Goal: Transaction & Acquisition: Purchase product/service

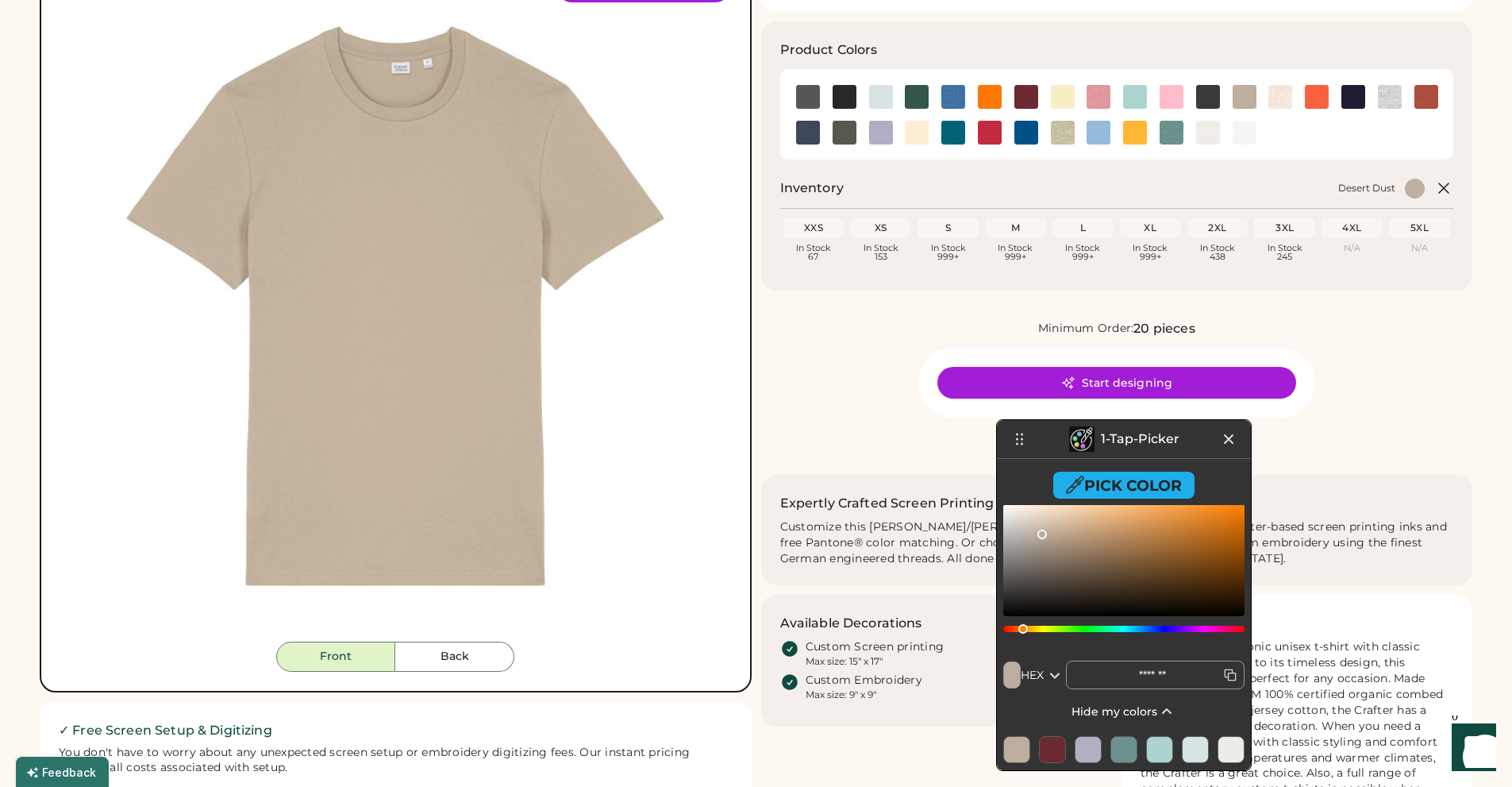
click at [1228, 445] on icon at bounding box center [1229, 439] width 19 height 19
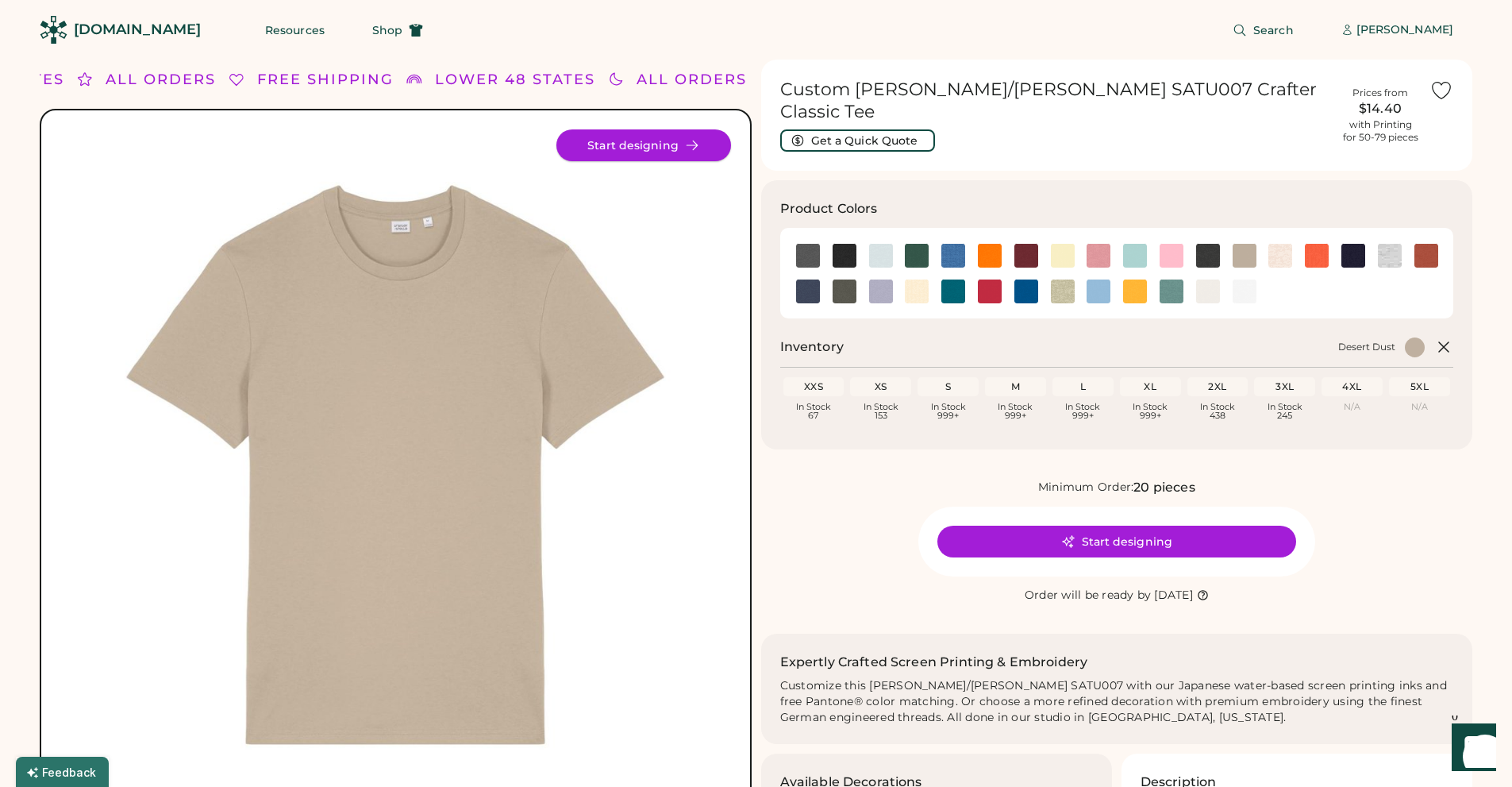
click at [631, 152] on button "Start designing" at bounding box center [644, 145] width 175 height 32
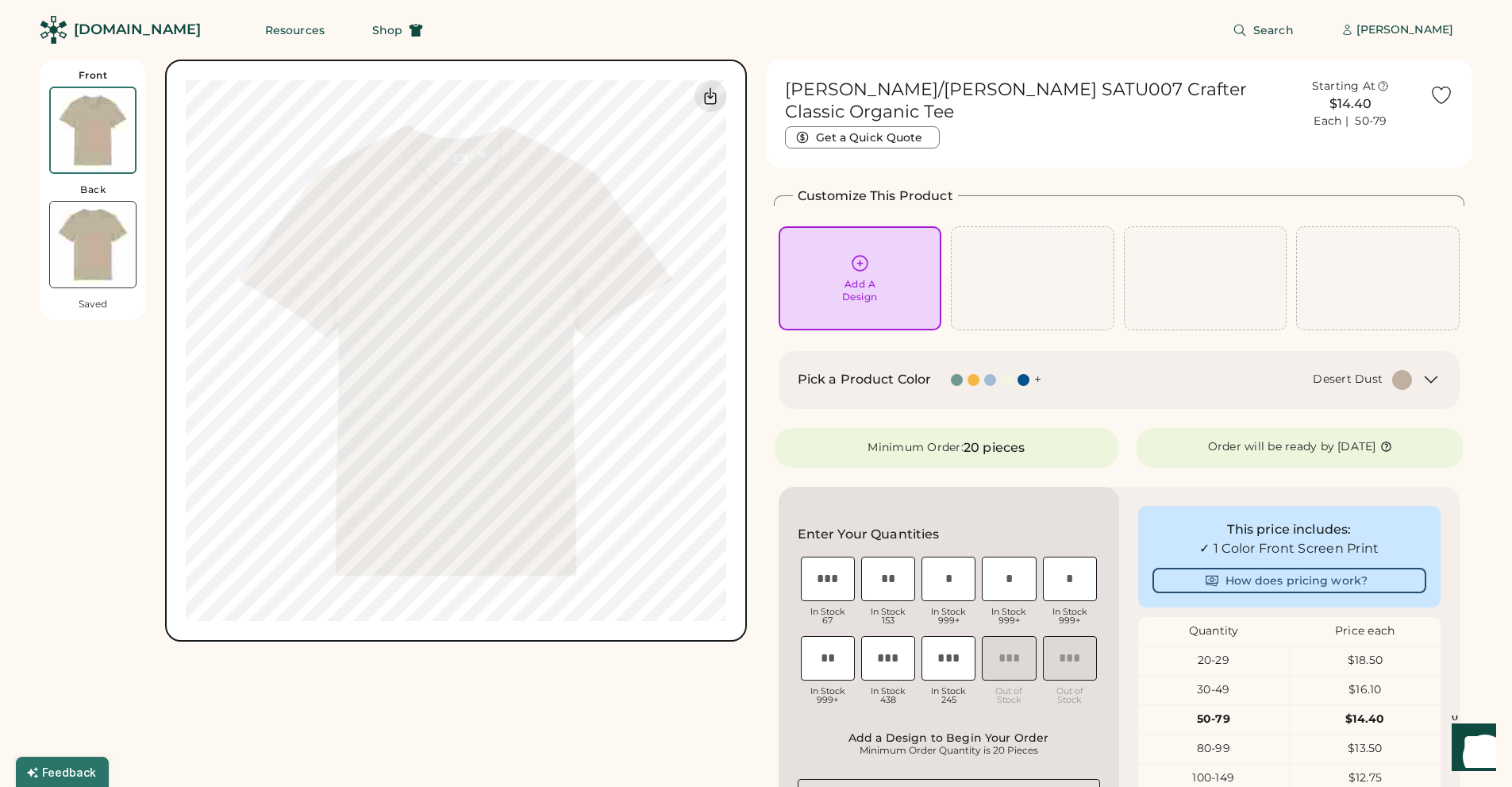
click at [856, 253] on icon at bounding box center [860, 262] width 20 height 20
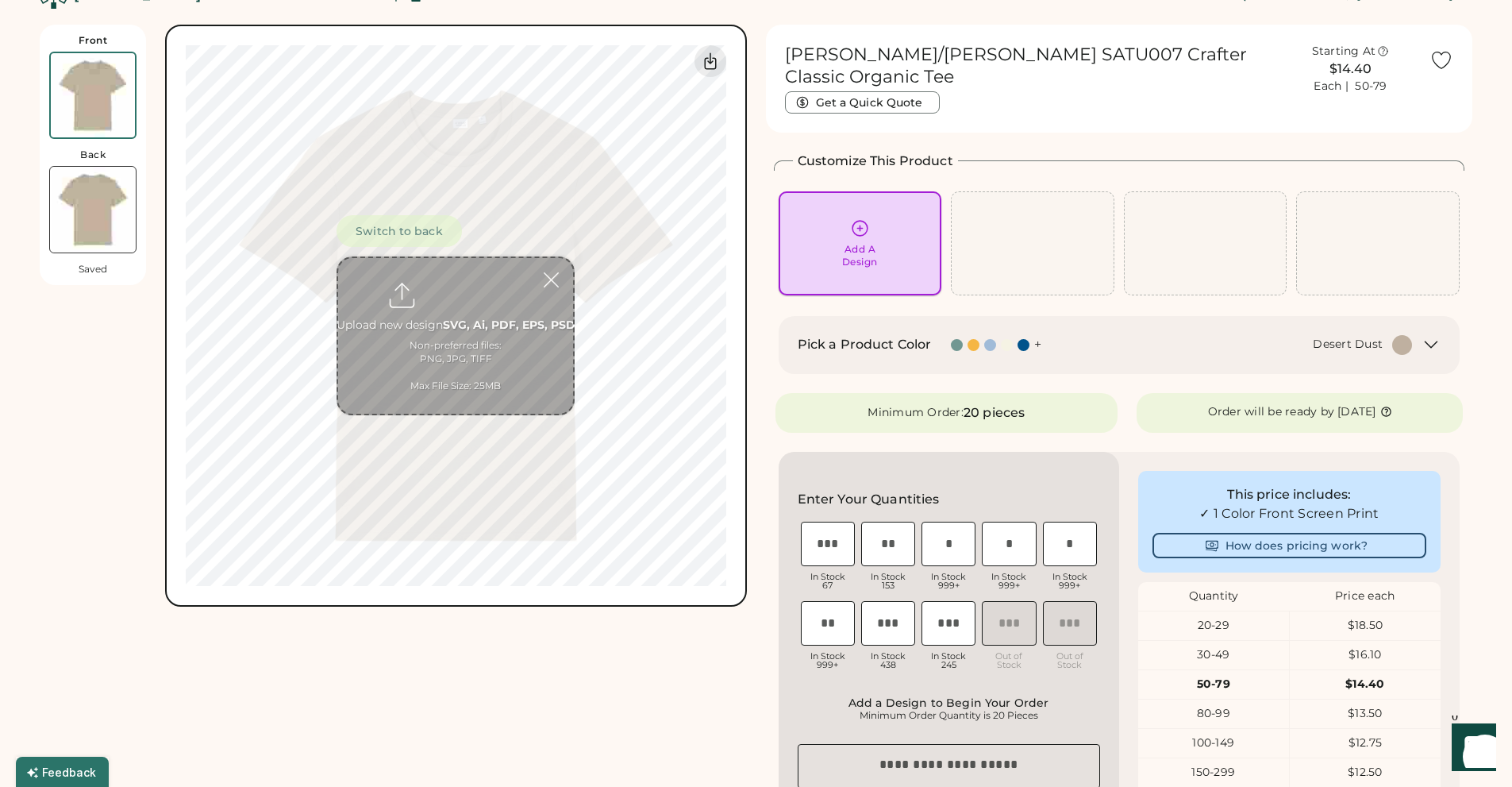
scroll to position [60, 0]
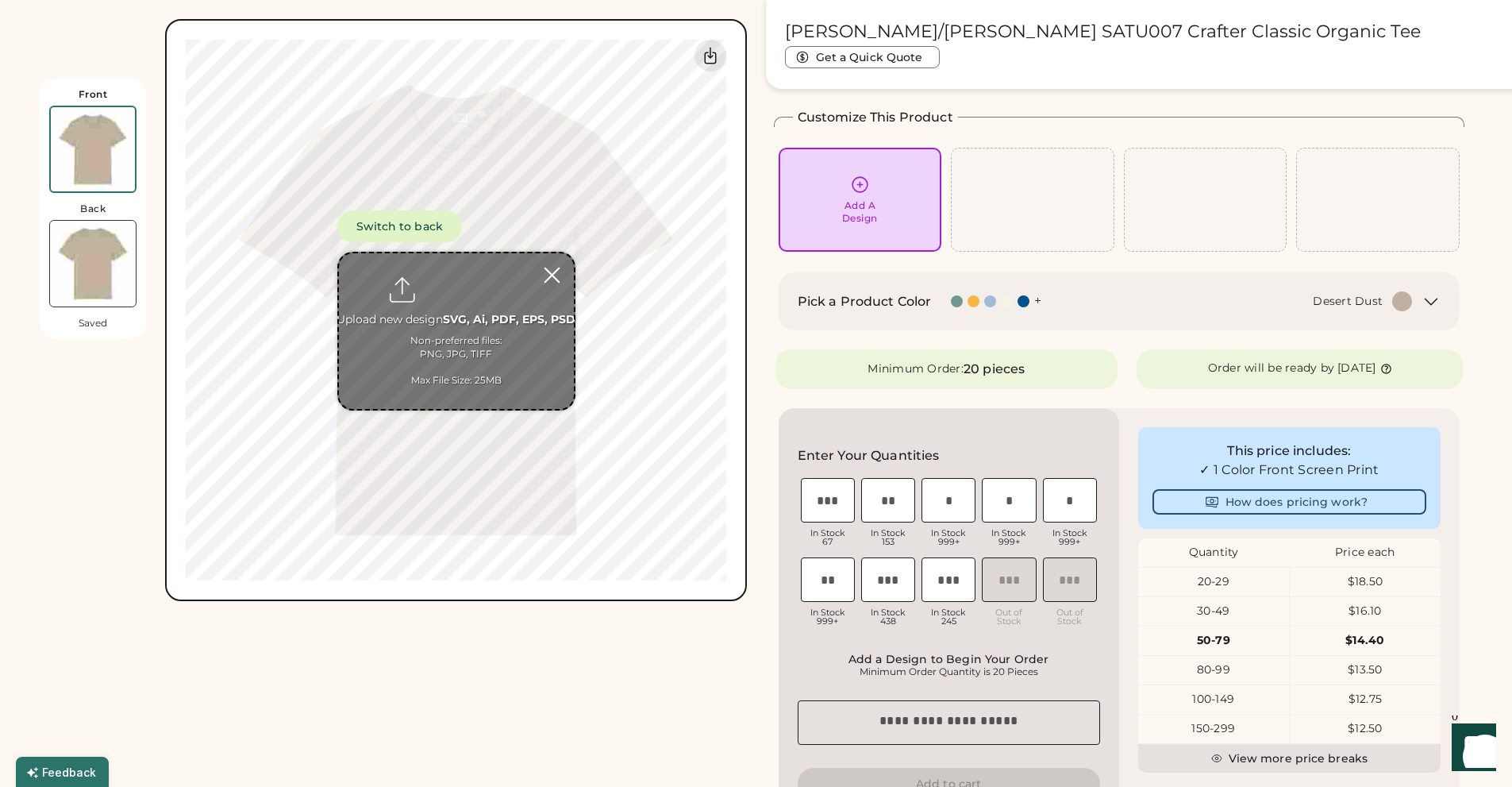
click at [553, 272] on div at bounding box center [552, 275] width 28 height 28
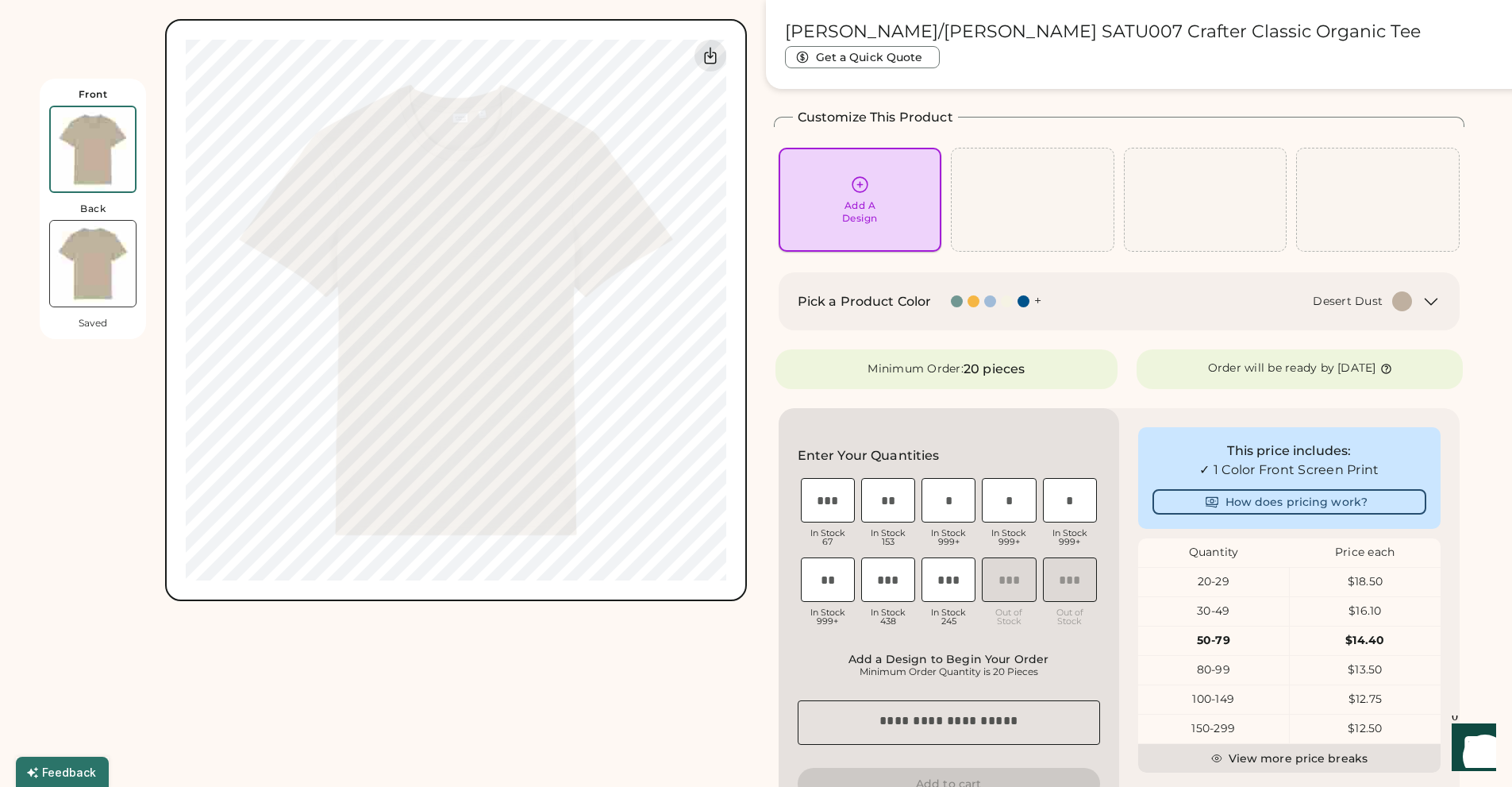
click at [855, 192] on icon at bounding box center [860, 184] width 20 height 20
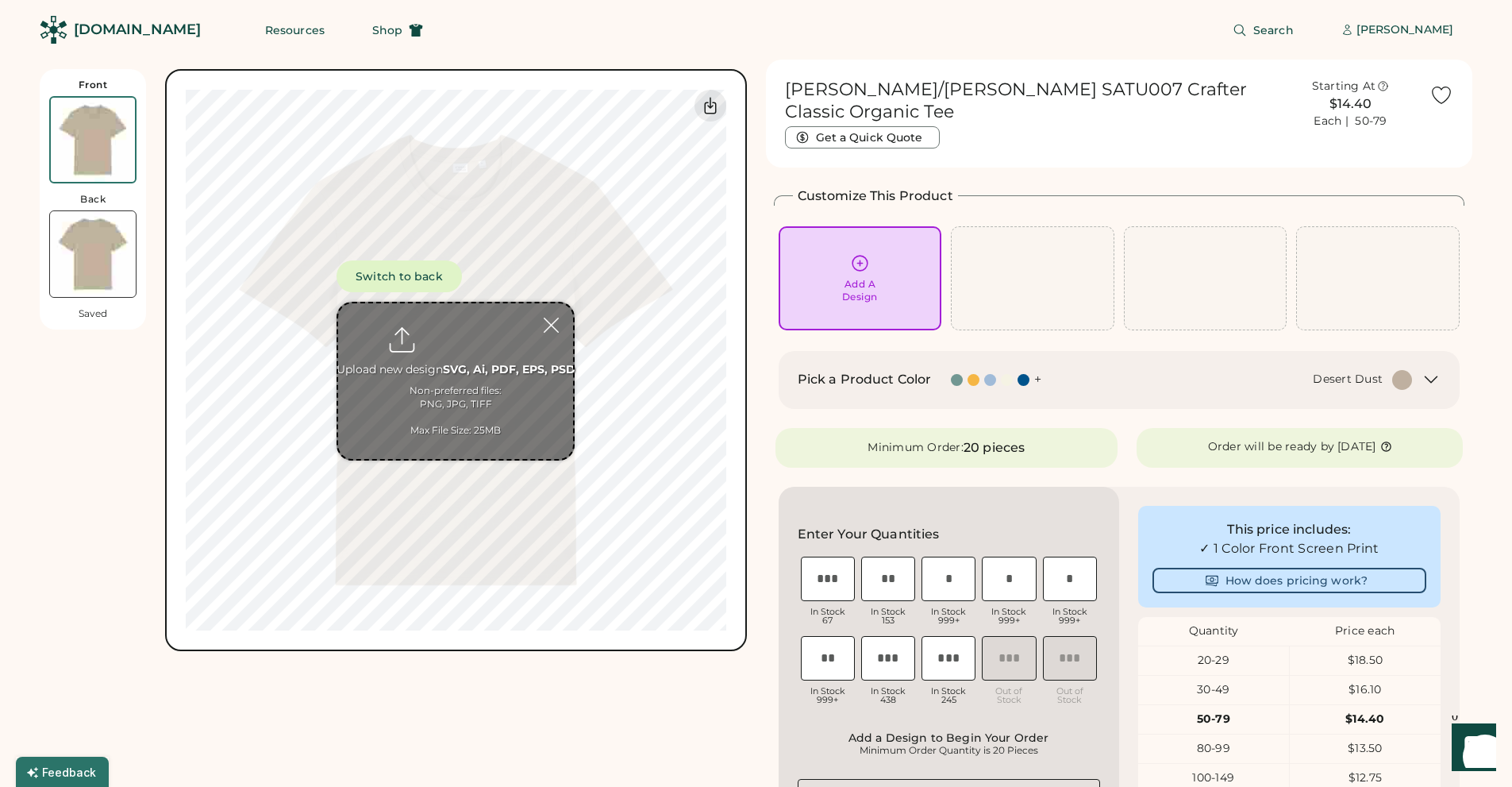
scroll to position [0, 0]
click at [454, 366] on input "file" at bounding box center [455, 380] width 234 height 155
type input "**********"
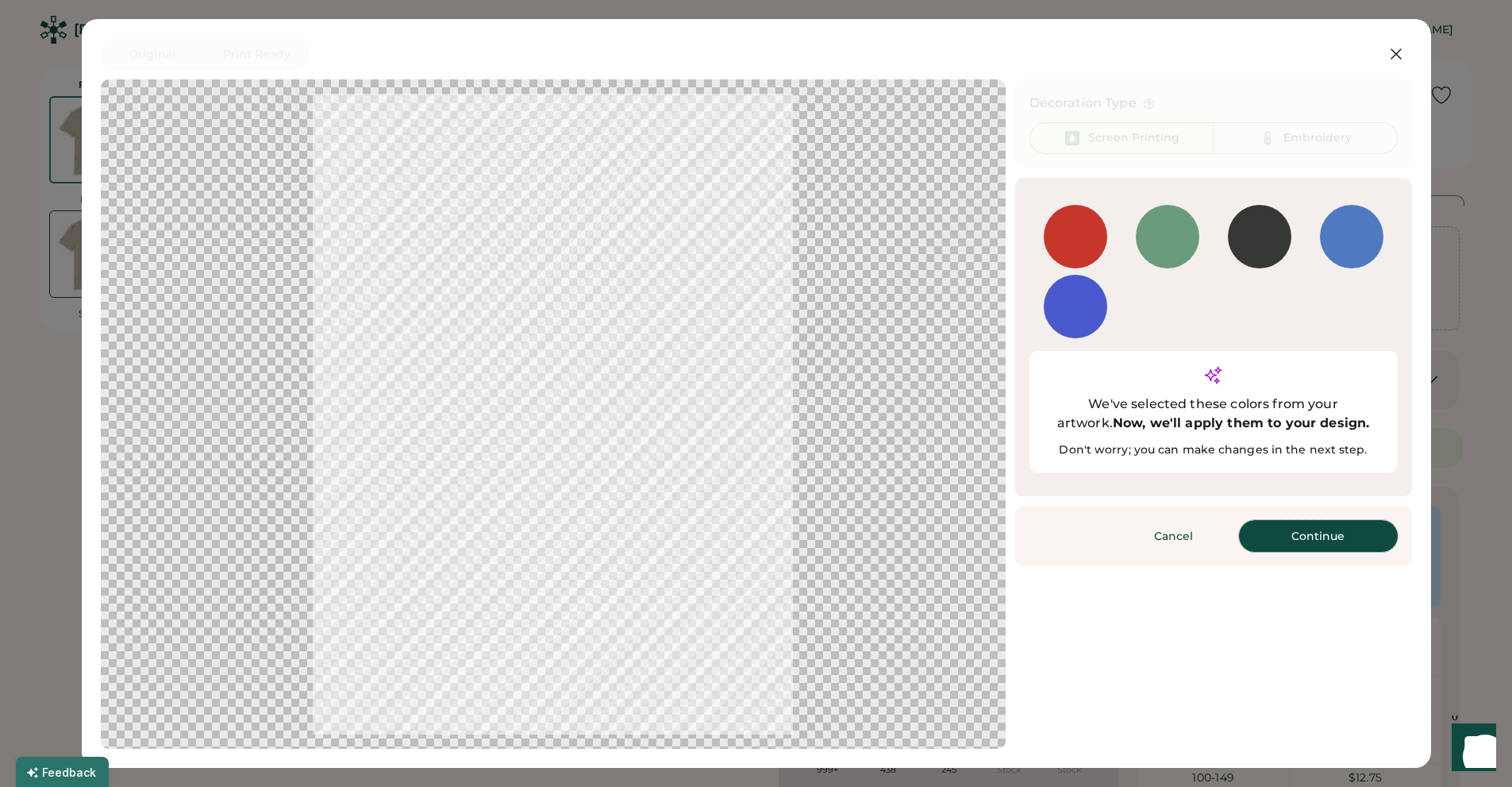
click at [1296, 520] on button "Continue" at bounding box center [1317, 536] width 159 height 32
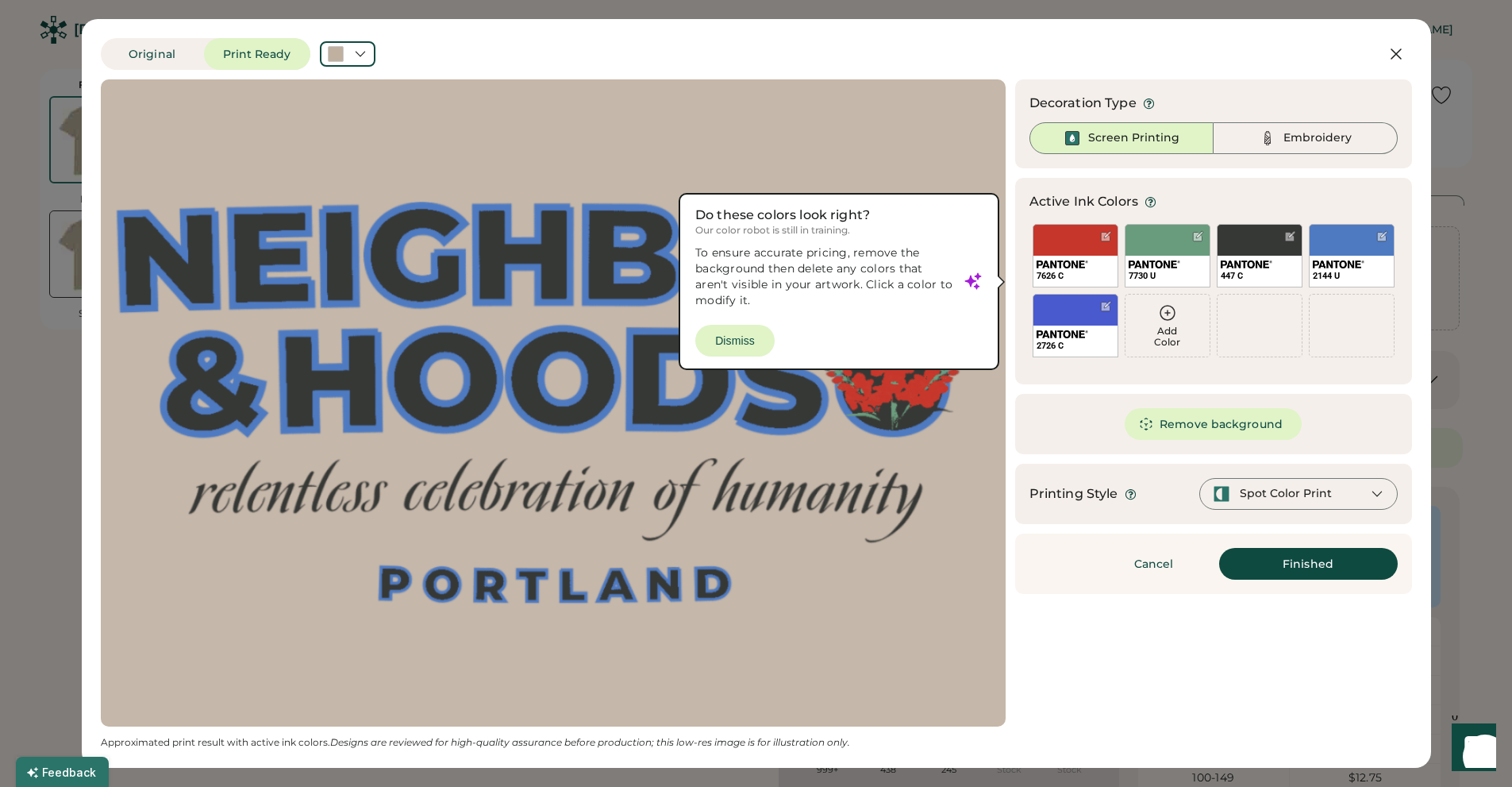
click at [1377, 493] on icon at bounding box center [1377, 493] width 14 height 14
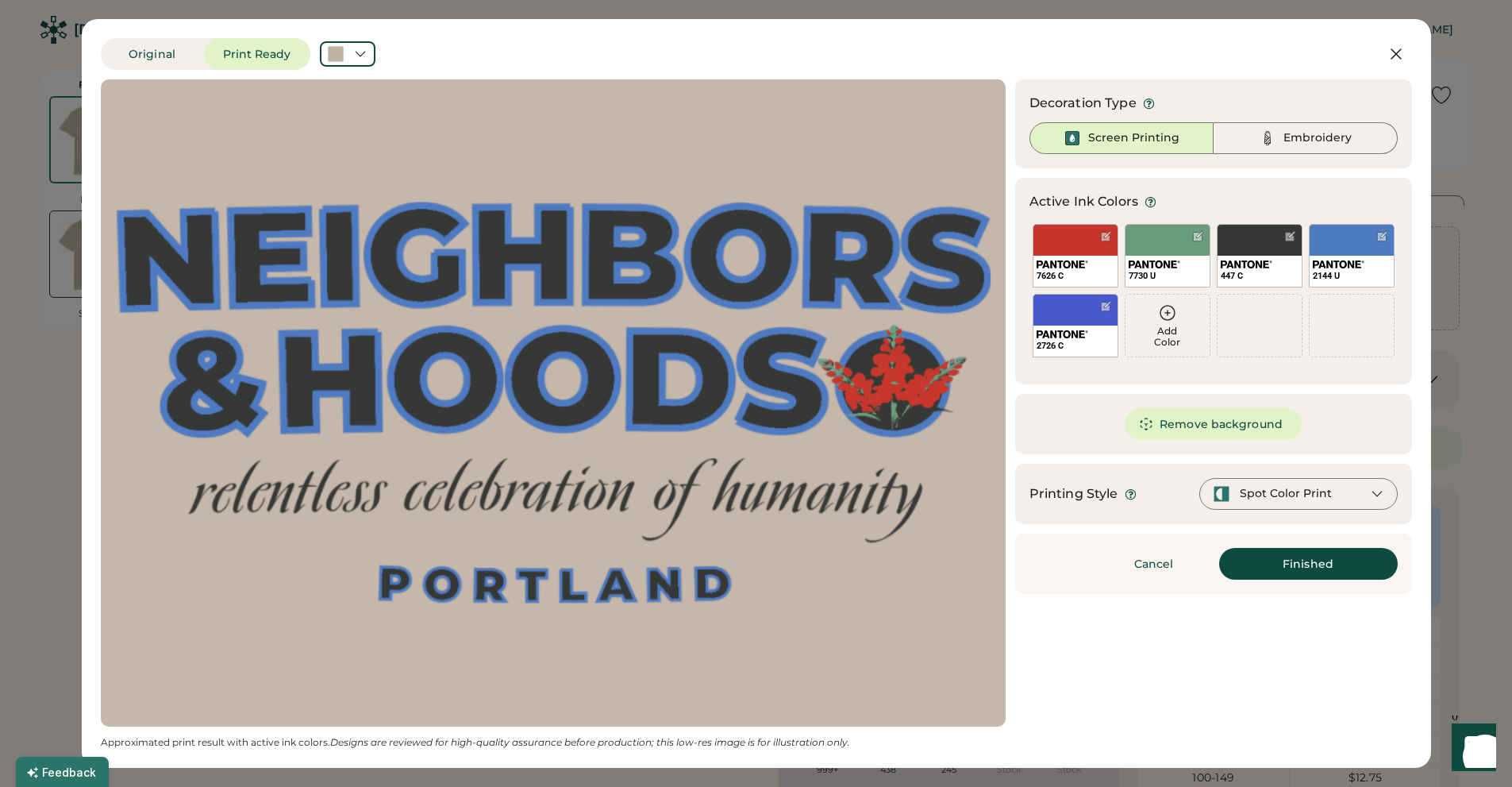
click at [1377, 493] on icon at bounding box center [1377, 493] width 14 height 14
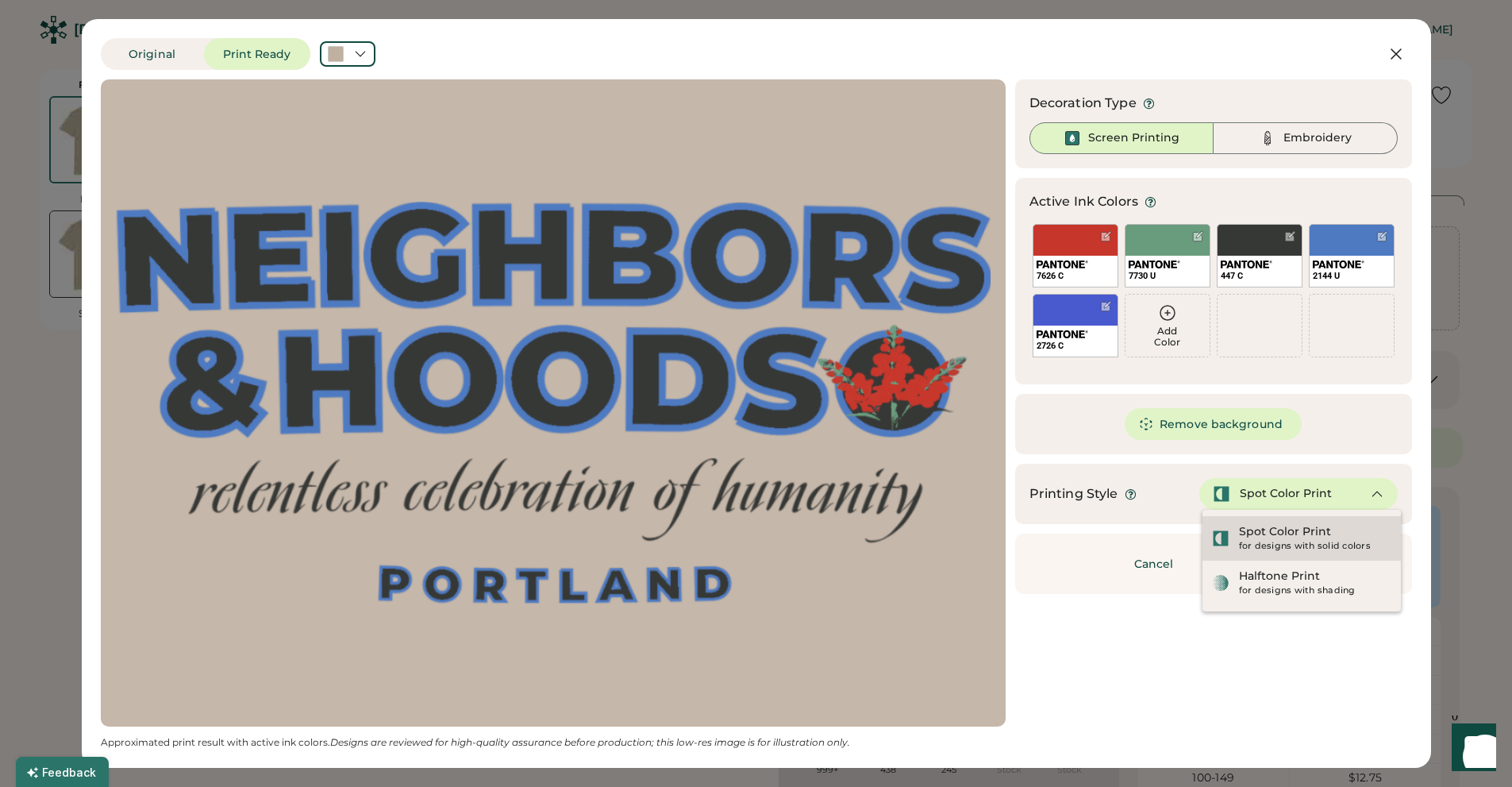
click at [1290, 540] on div "for designs with solid colors" at bounding box center [1314, 546] width 152 height 13
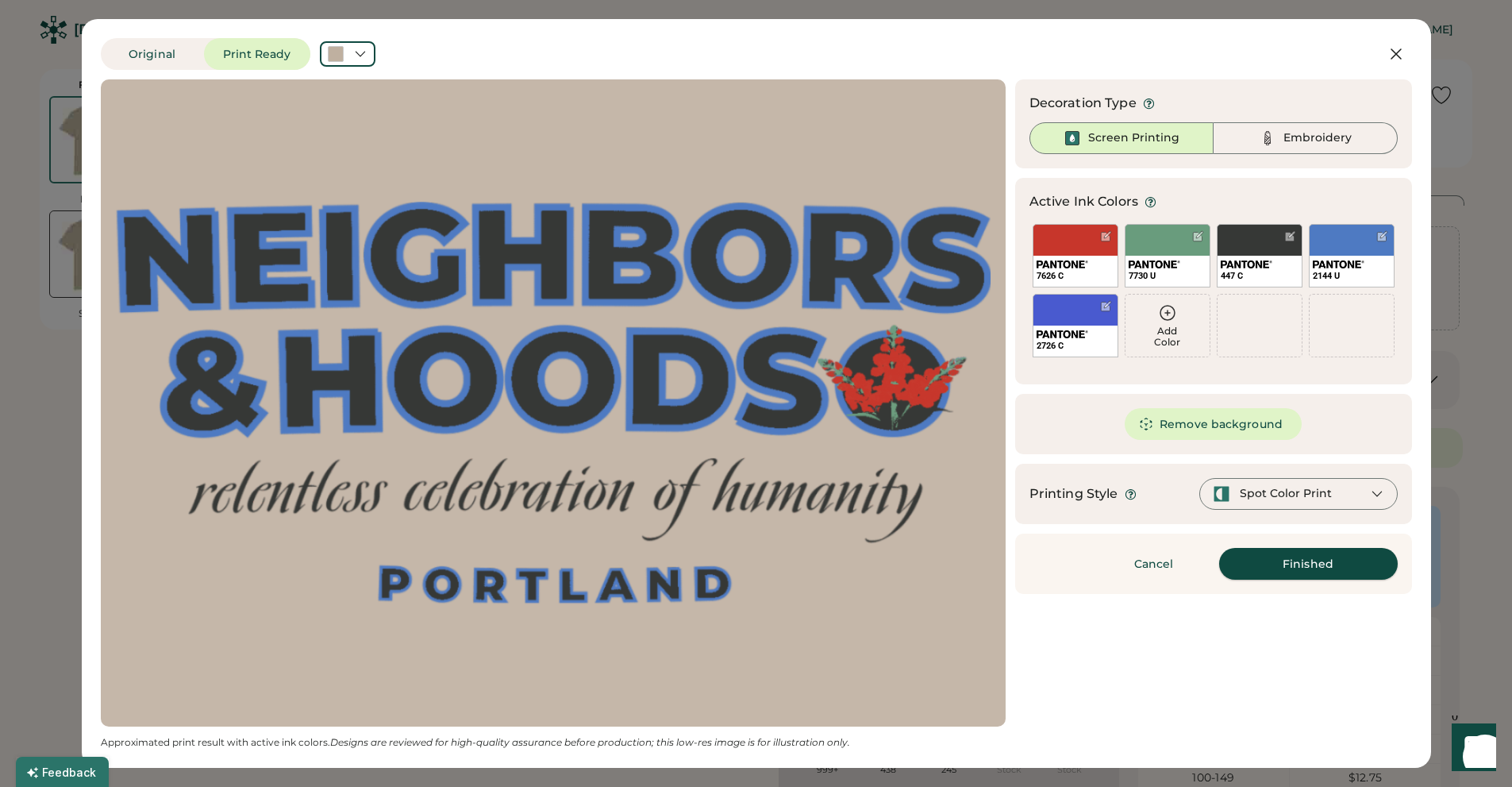
click at [1322, 559] on button "Finished" at bounding box center [1309, 563] width 179 height 32
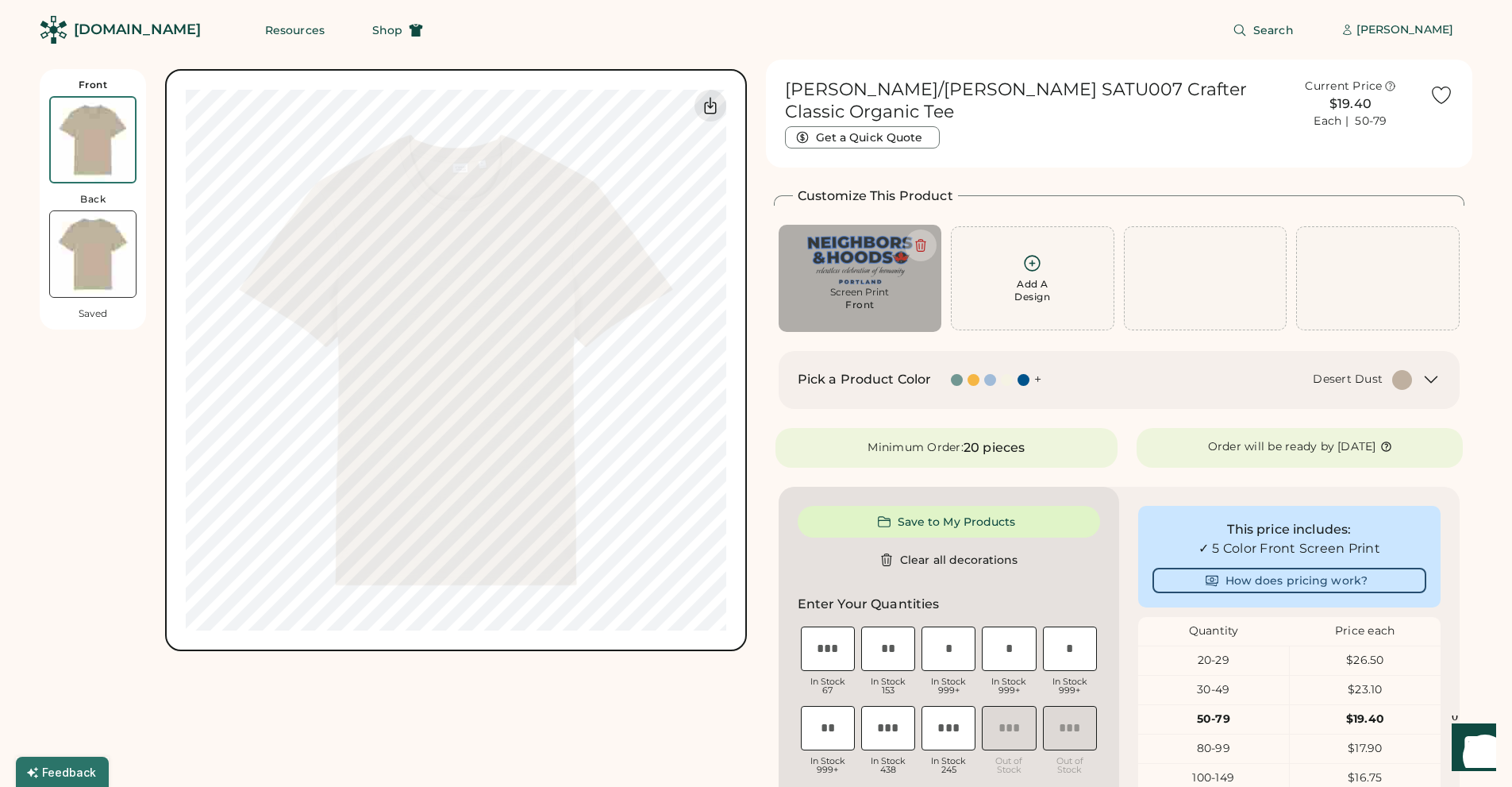
type input "****"
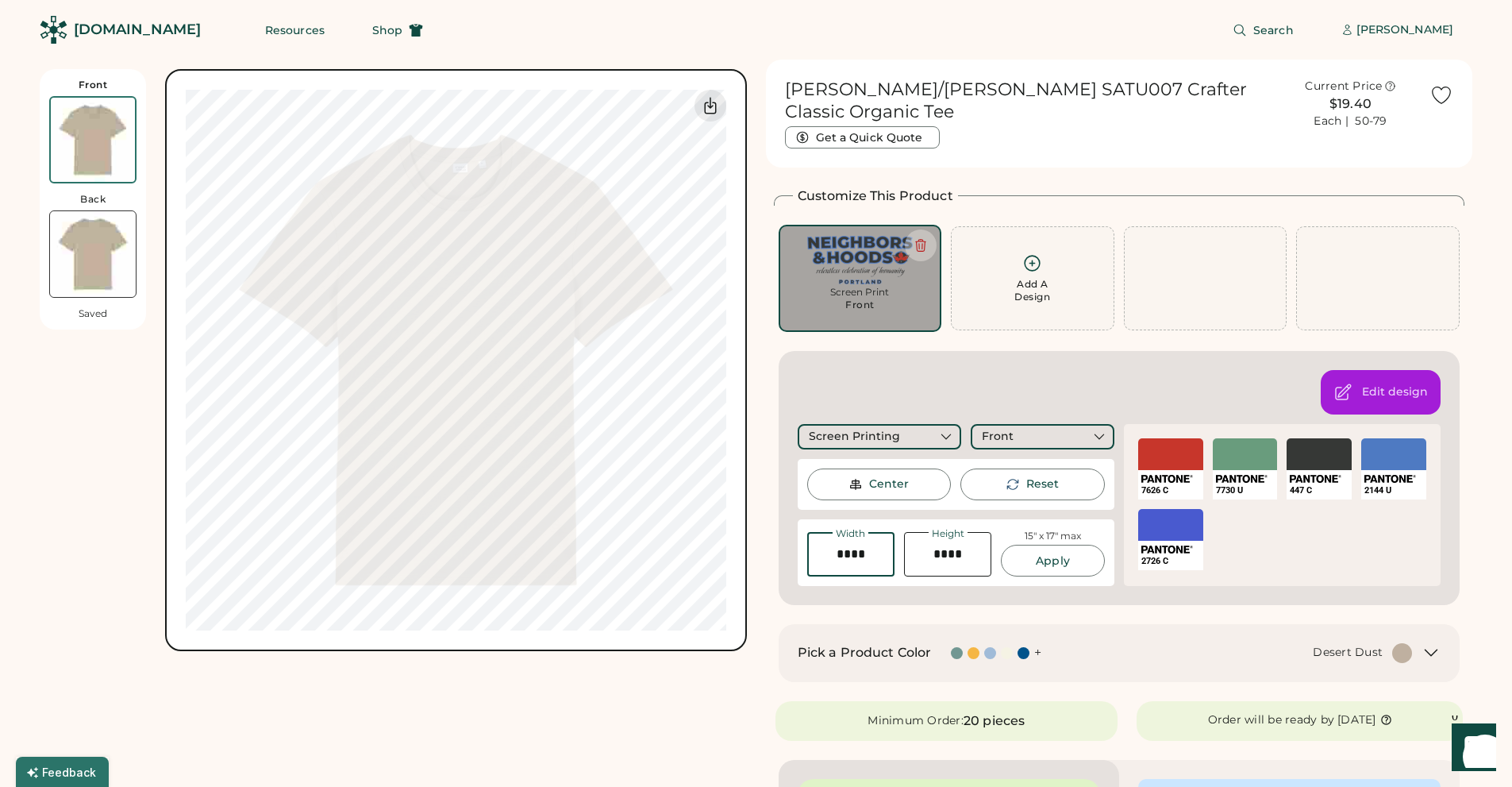
drag, startPoint x: 832, startPoint y: 538, endPoint x: 879, endPoint y: 539, distance: 47.0
click at [879, 539] on input "input" at bounding box center [850, 553] width 88 height 44
type input "****"
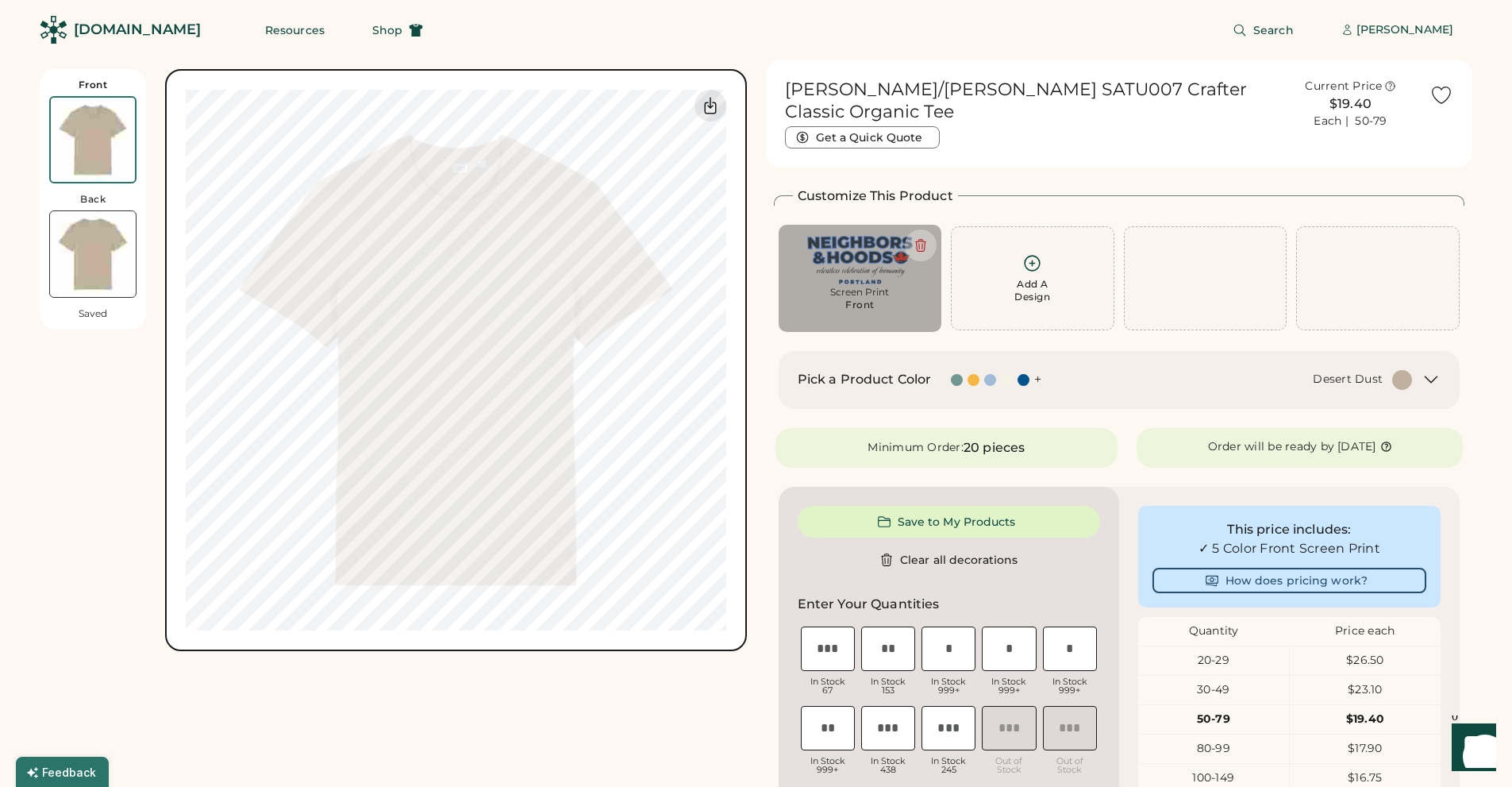
type input "****"
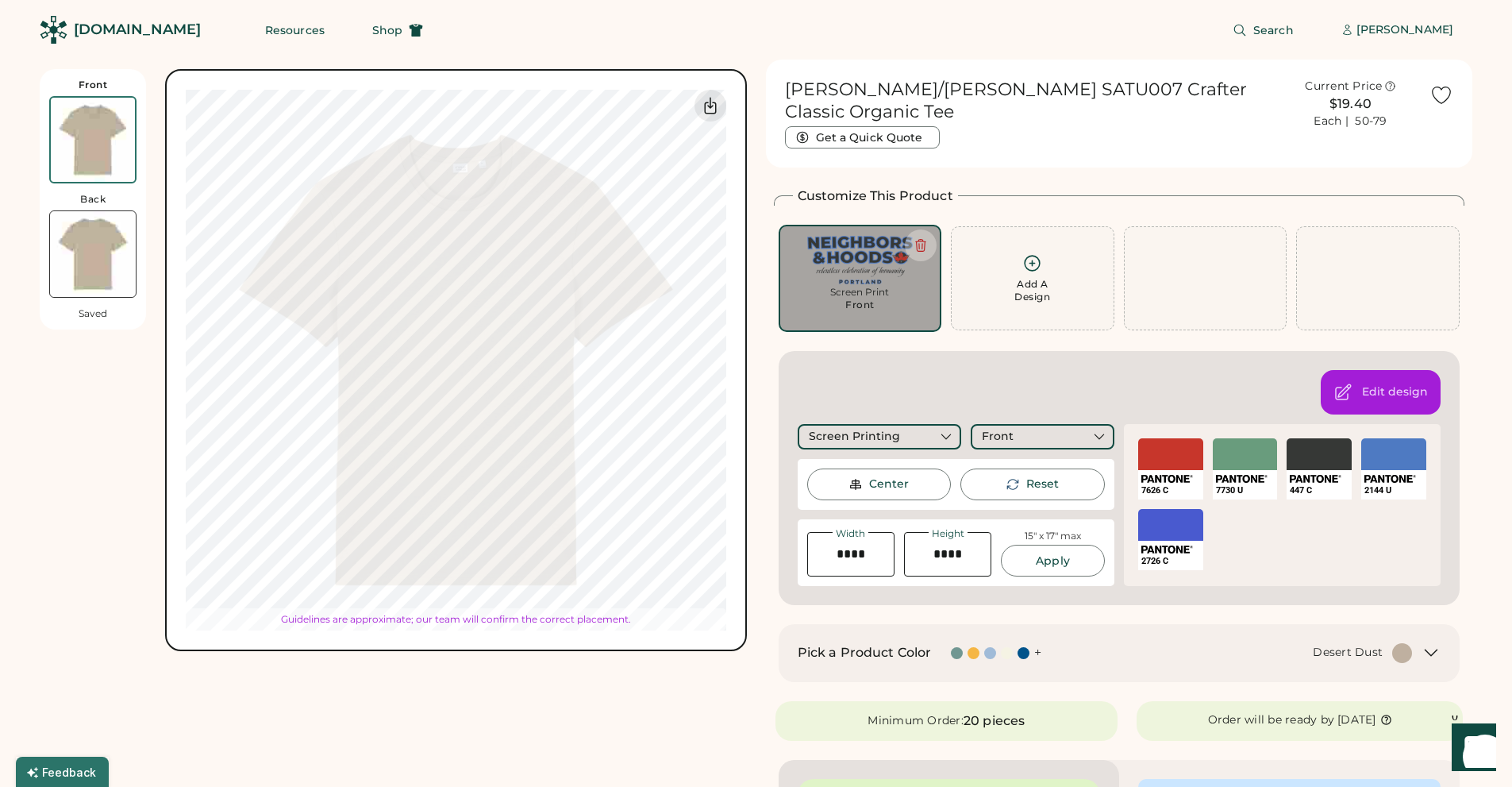
type input "*****"
type input "****"
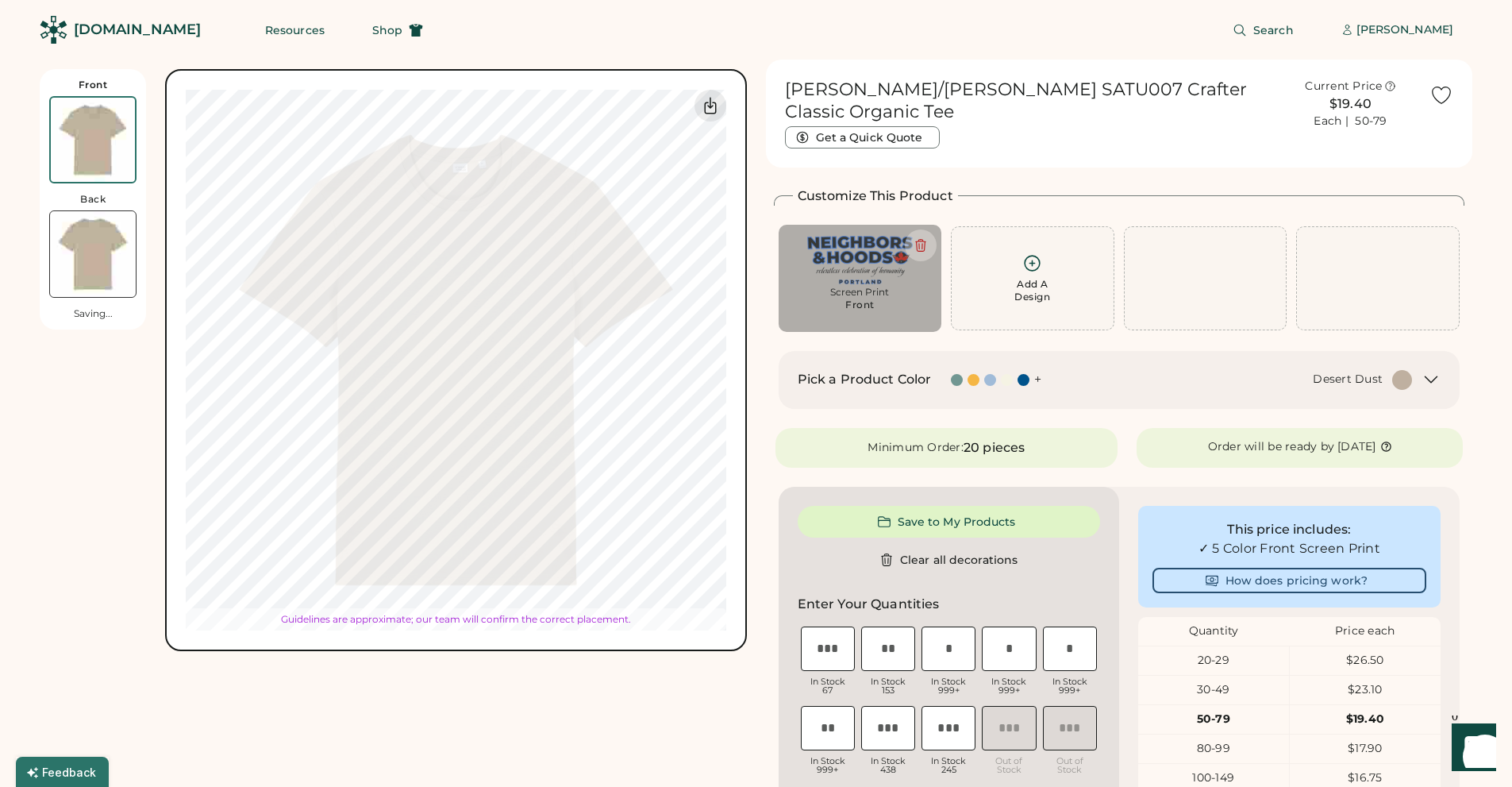
type input "*****"
type input "****"
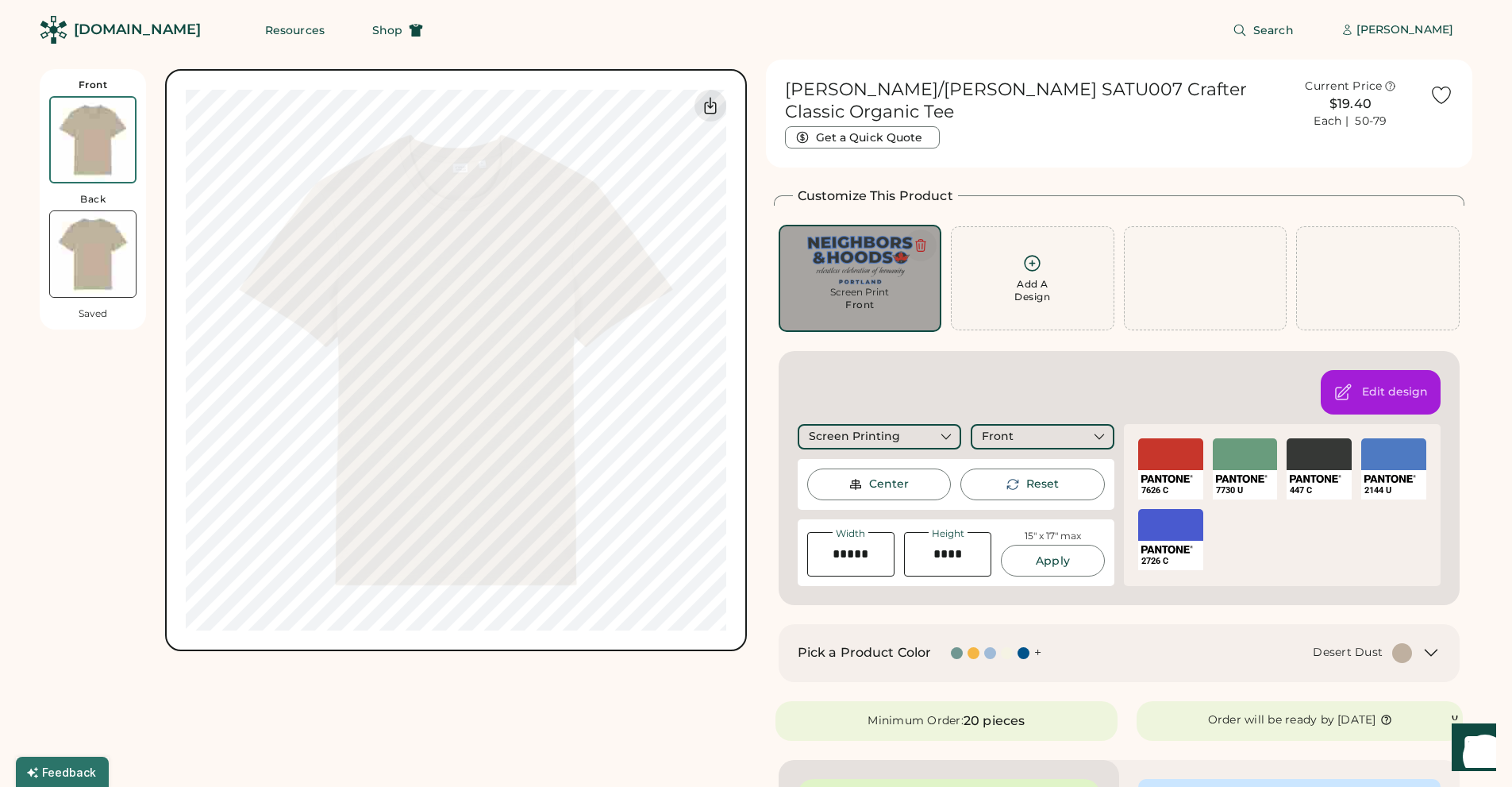
click at [923, 240] on icon at bounding box center [920, 246] width 10 height 12
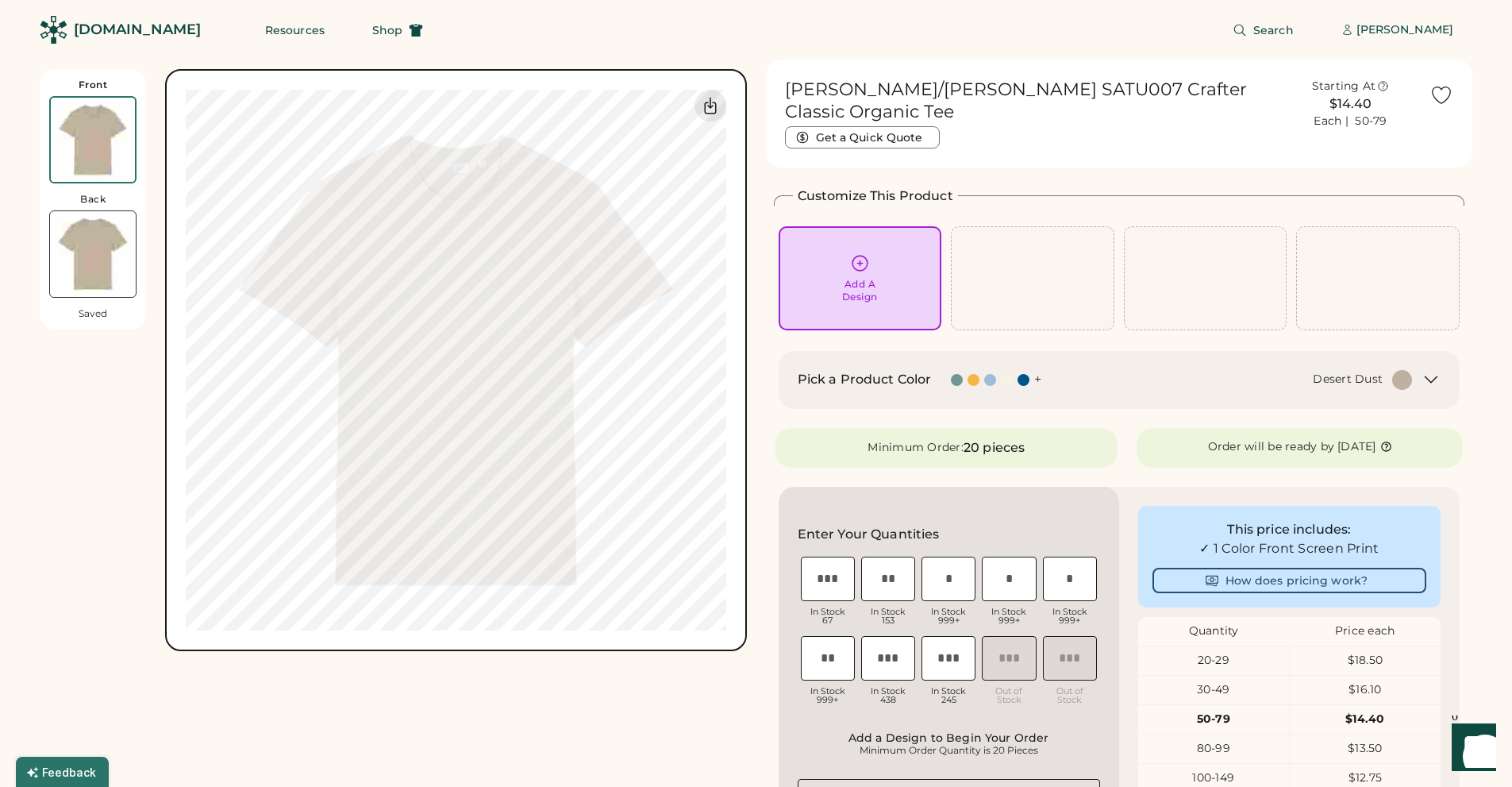
click at [861, 253] on icon at bounding box center [860, 262] width 20 height 20
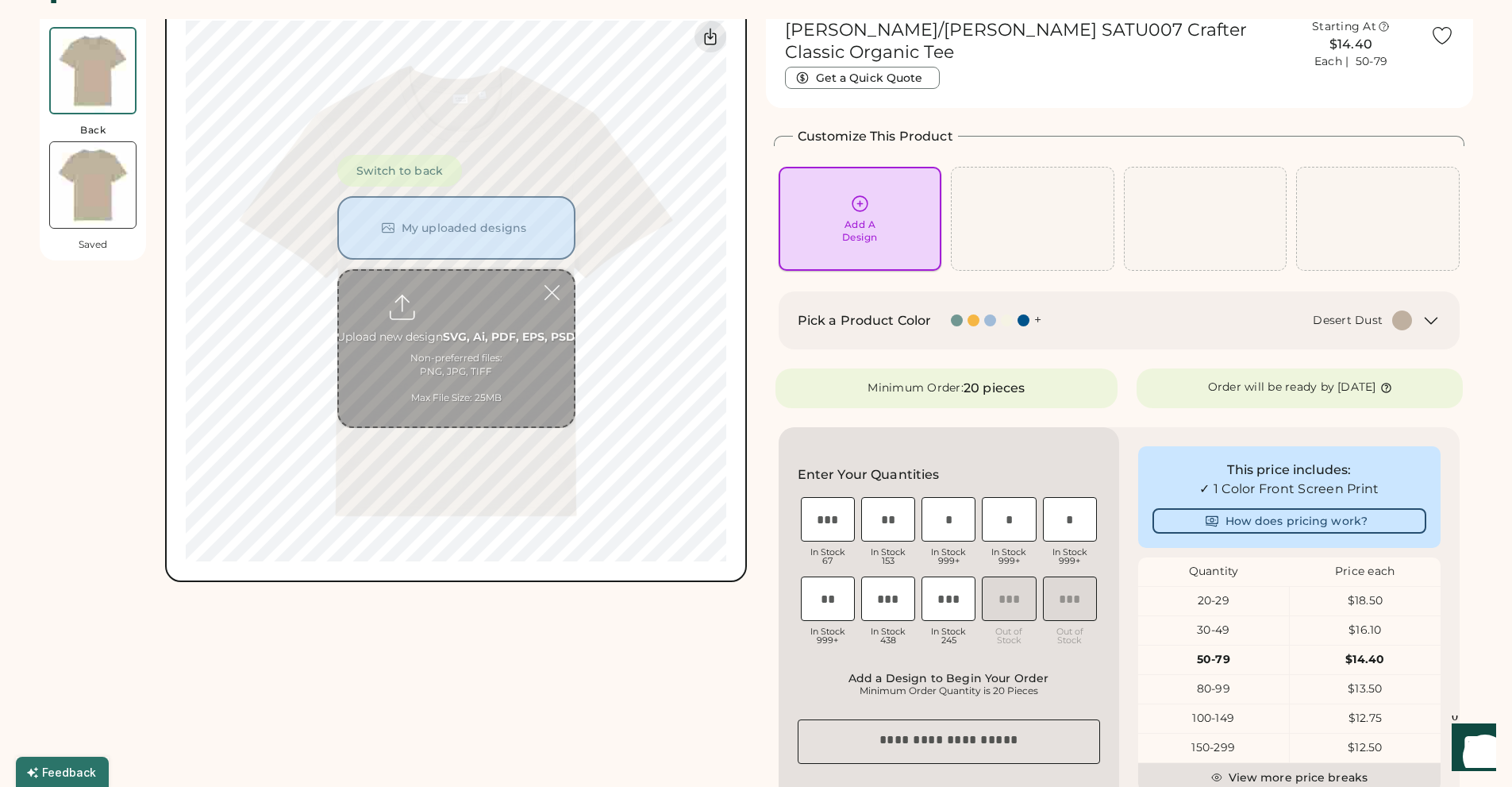
scroll to position [69, 0]
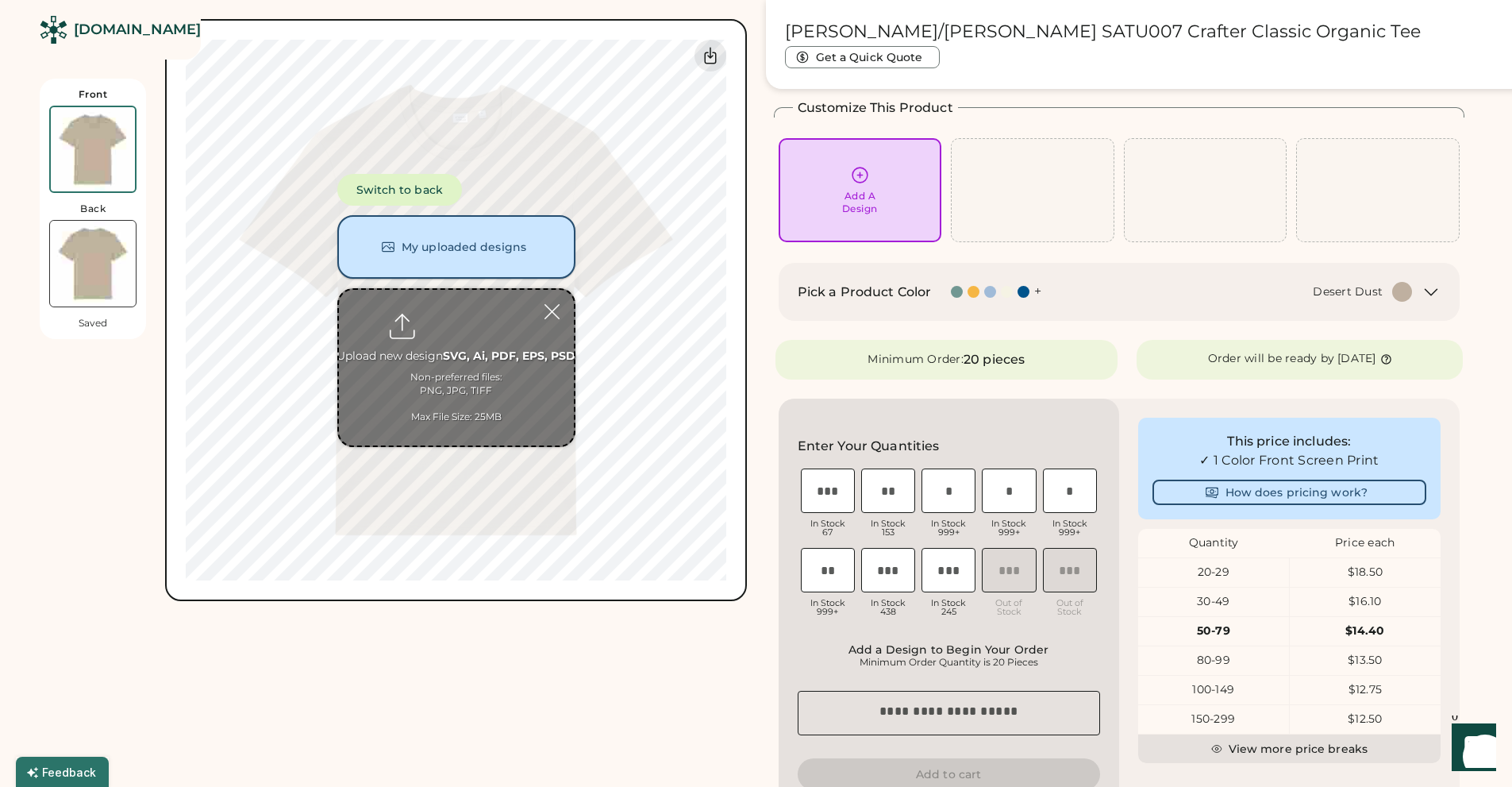
click at [468, 248] on button "My uploaded designs" at bounding box center [456, 247] width 238 height 63
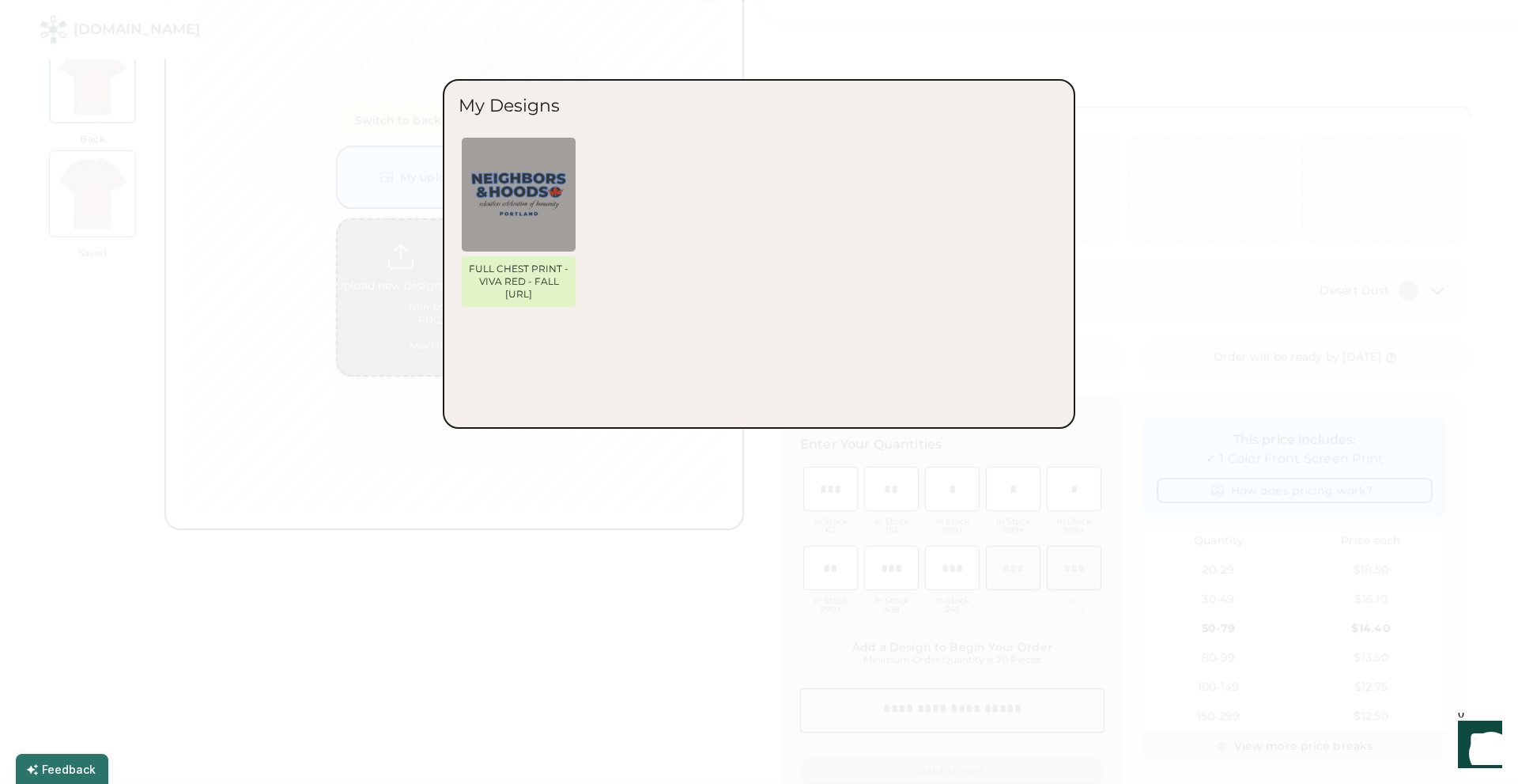
click at [773, 61] on div at bounding box center [759, 392] width 1518 height 784
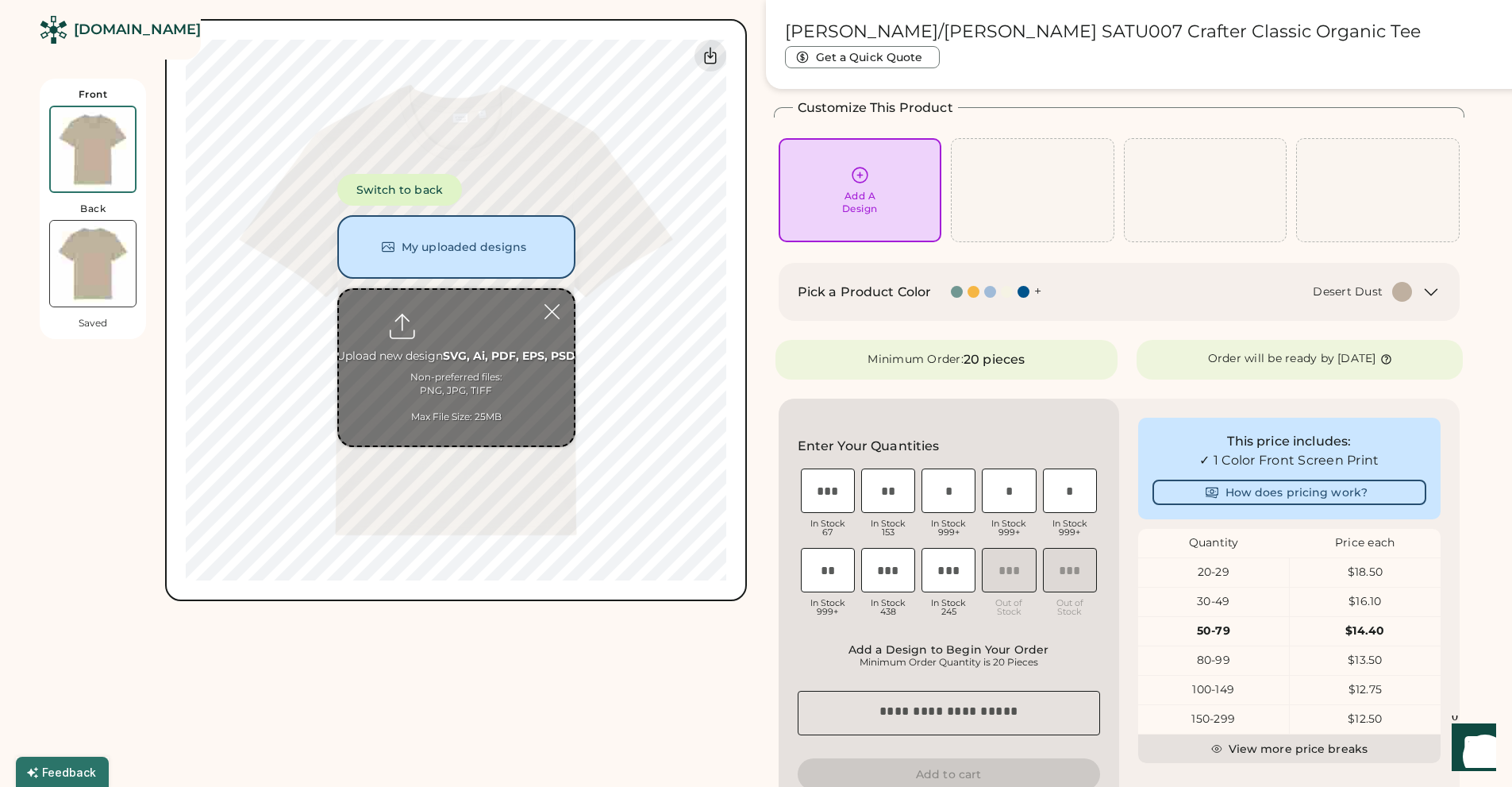
click at [454, 353] on input "file" at bounding box center [456, 367] width 234 height 155
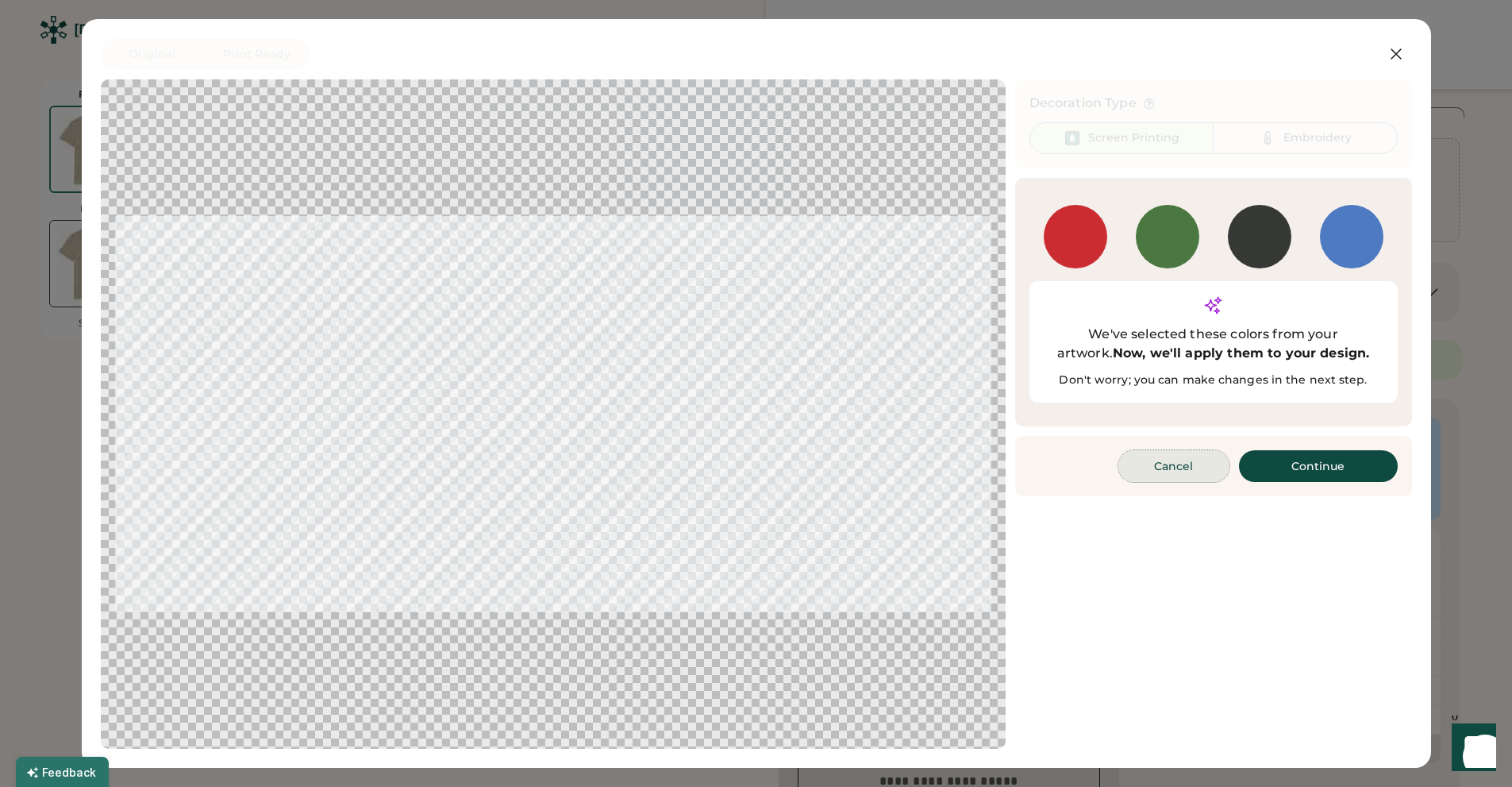
click at [1169, 450] on button "Cancel" at bounding box center [1173, 466] width 111 height 32
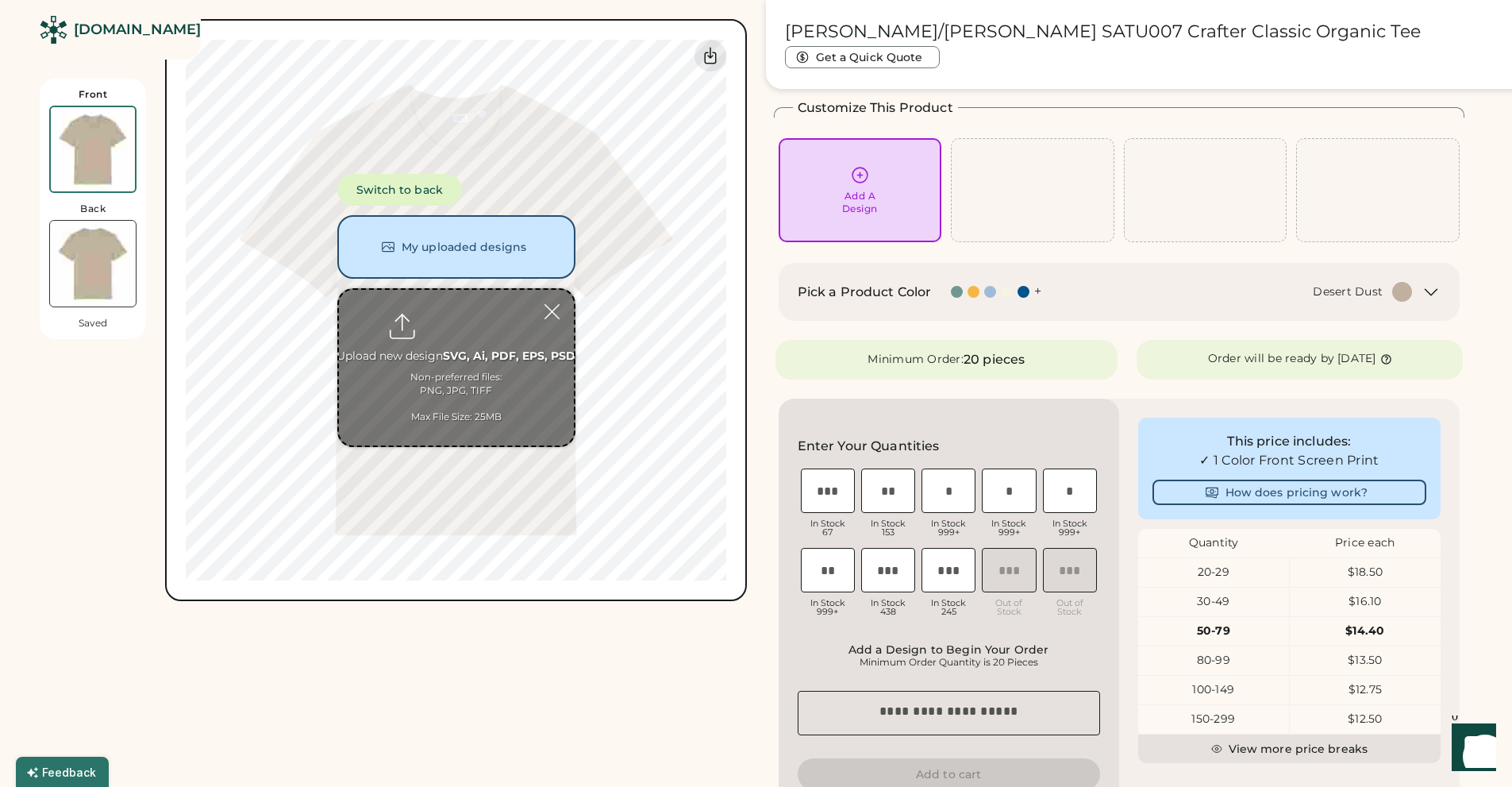
click at [472, 364] on input "file" at bounding box center [456, 367] width 234 height 155
type input "**********"
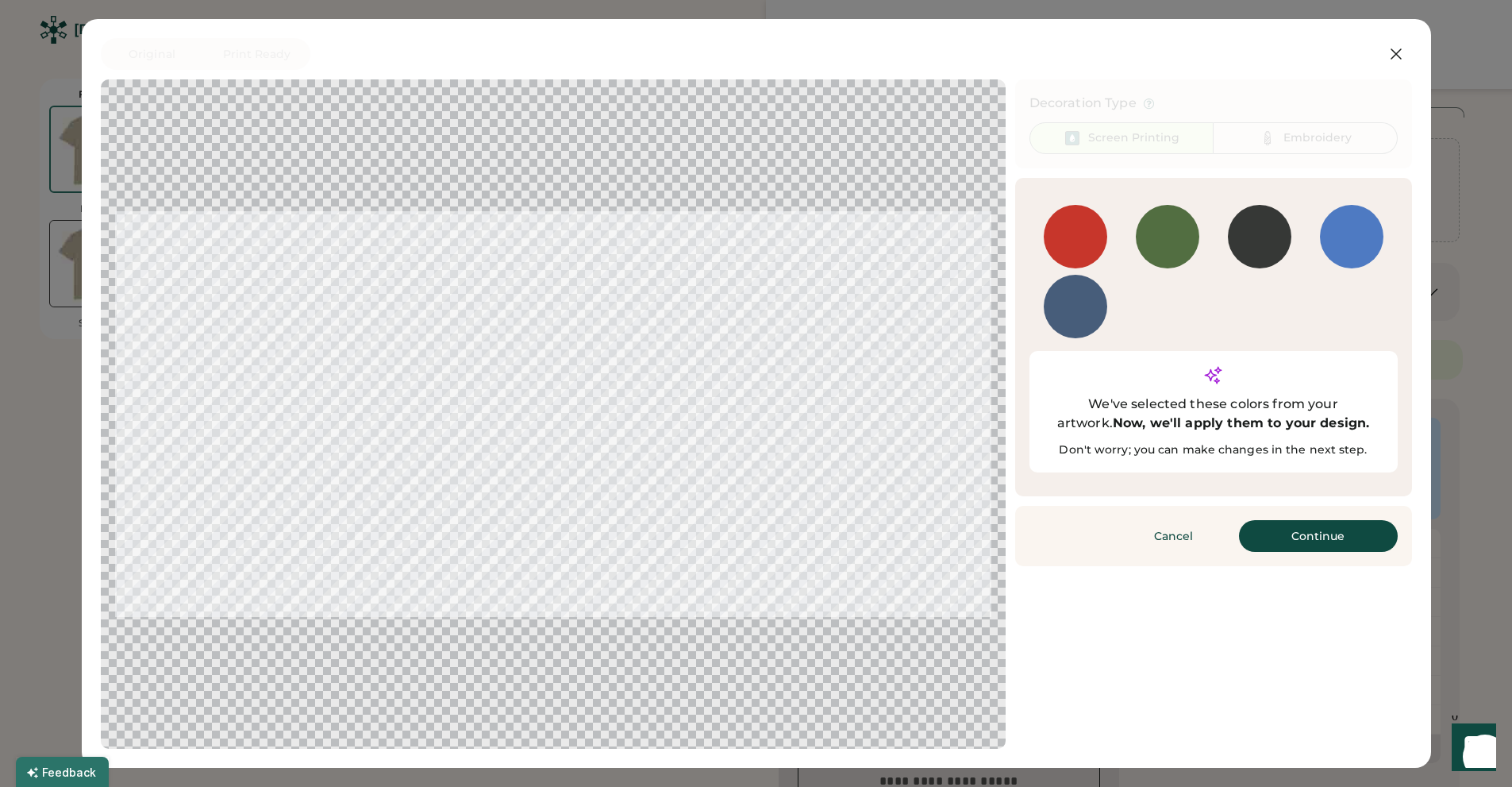
scroll to position [69, 0]
click at [1315, 520] on button "Continue" at bounding box center [1317, 536] width 159 height 32
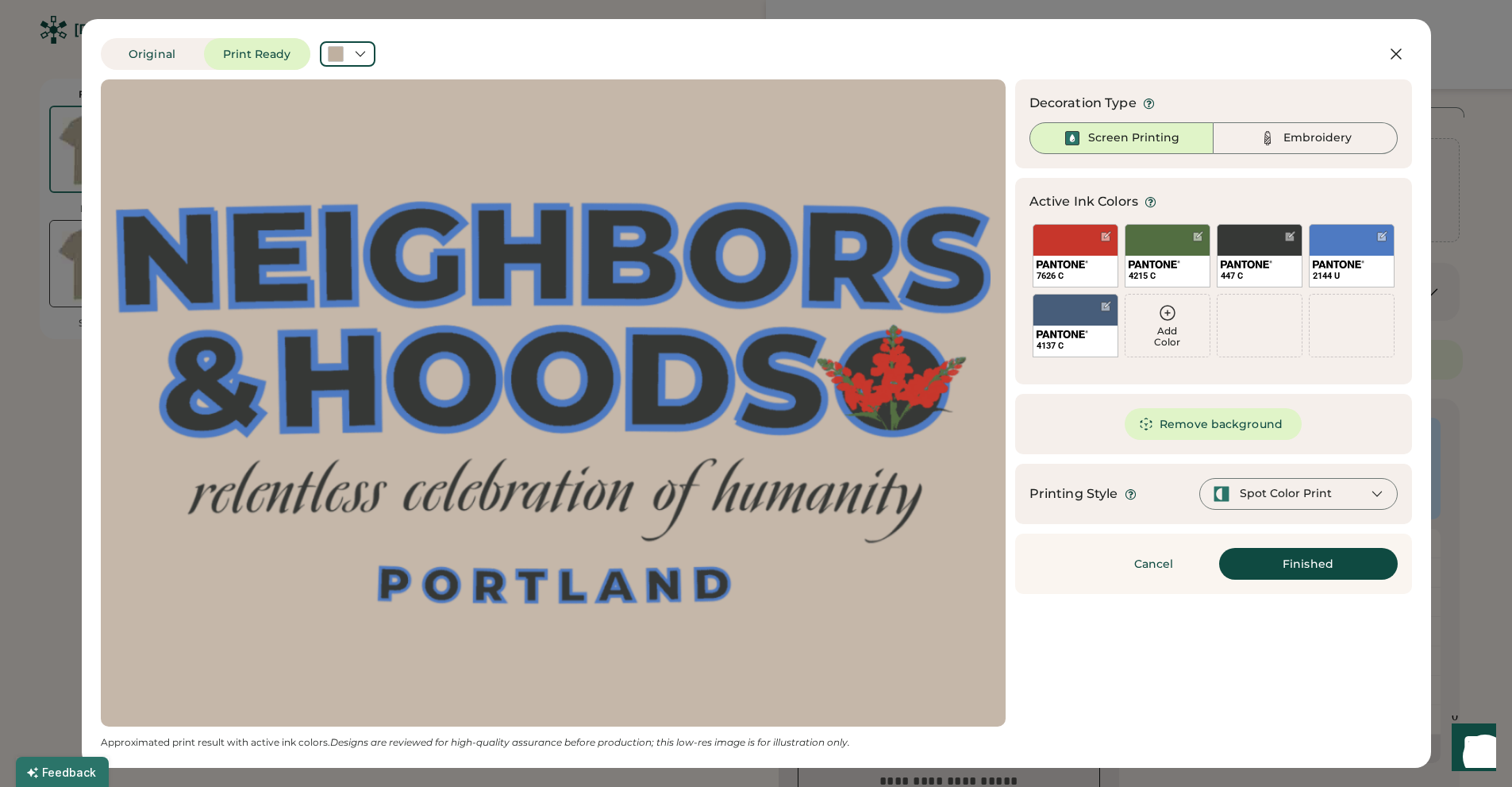
click at [1165, 312] on icon at bounding box center [1167, 313] width 19 height 19
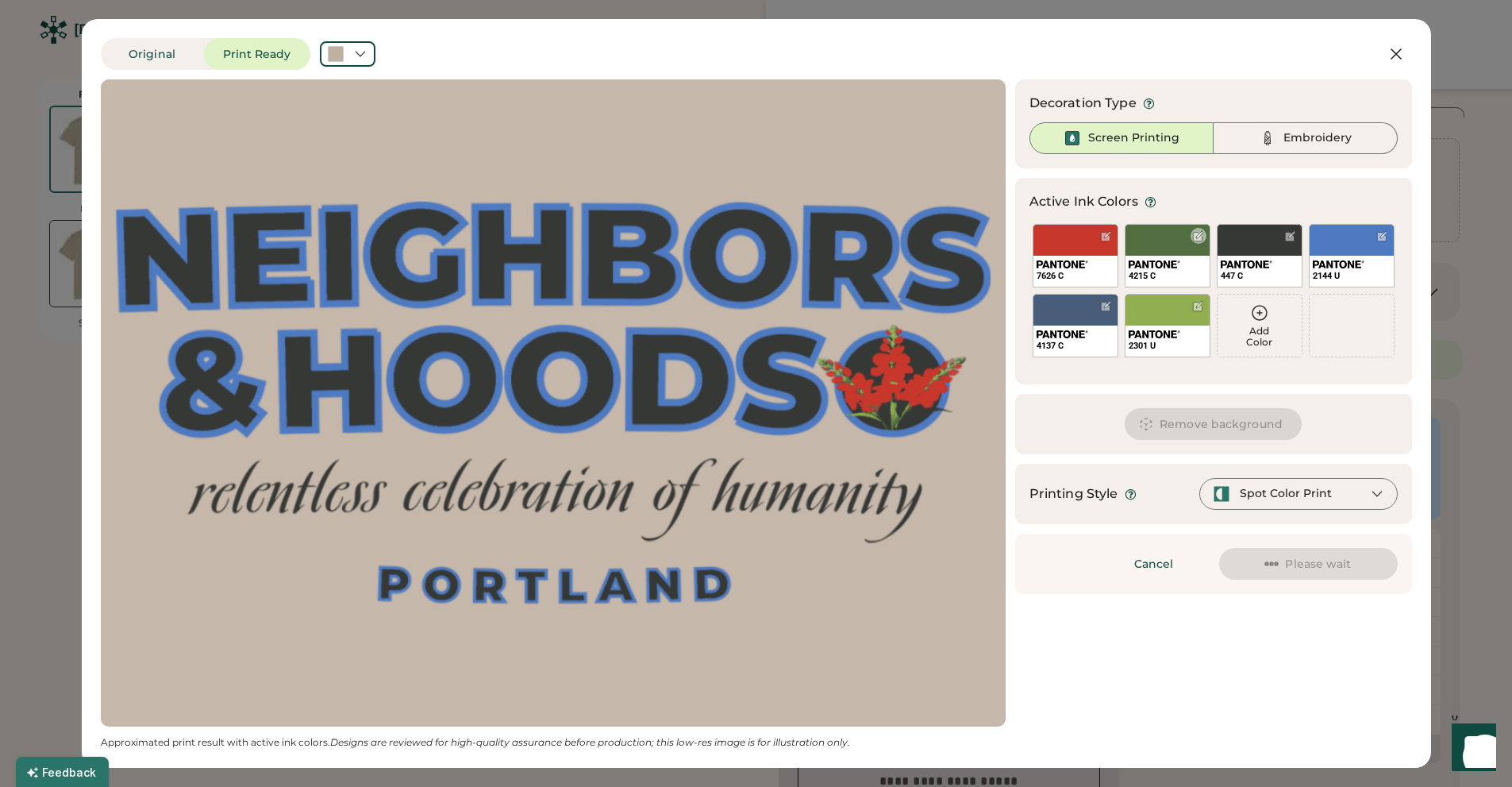
click at [1196, 235] on div at bounding box center [1198, 236] width 12 height 12
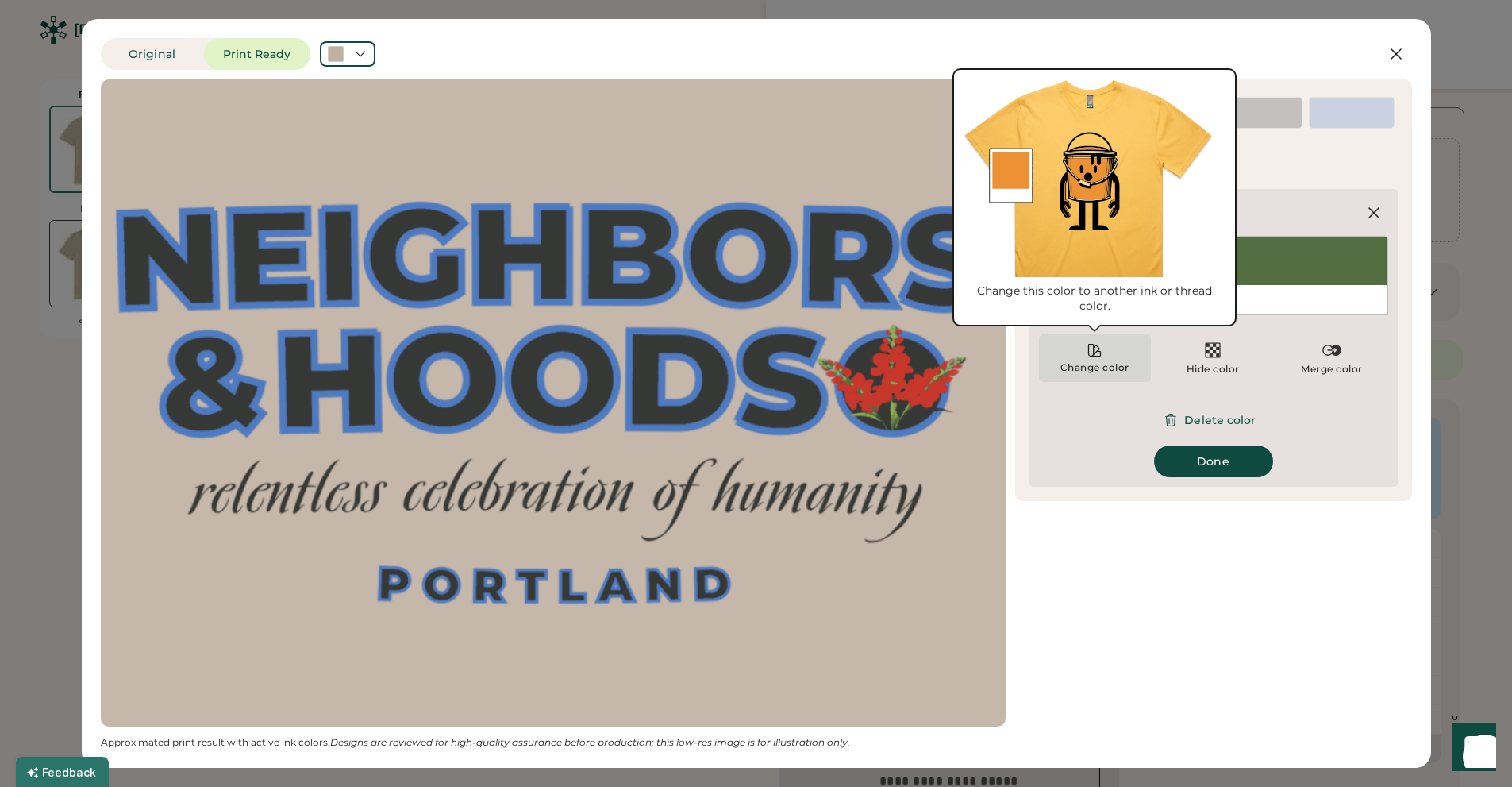
click at [1093, 355] on icon at bounding box center [1095, 351] width 12 height 12
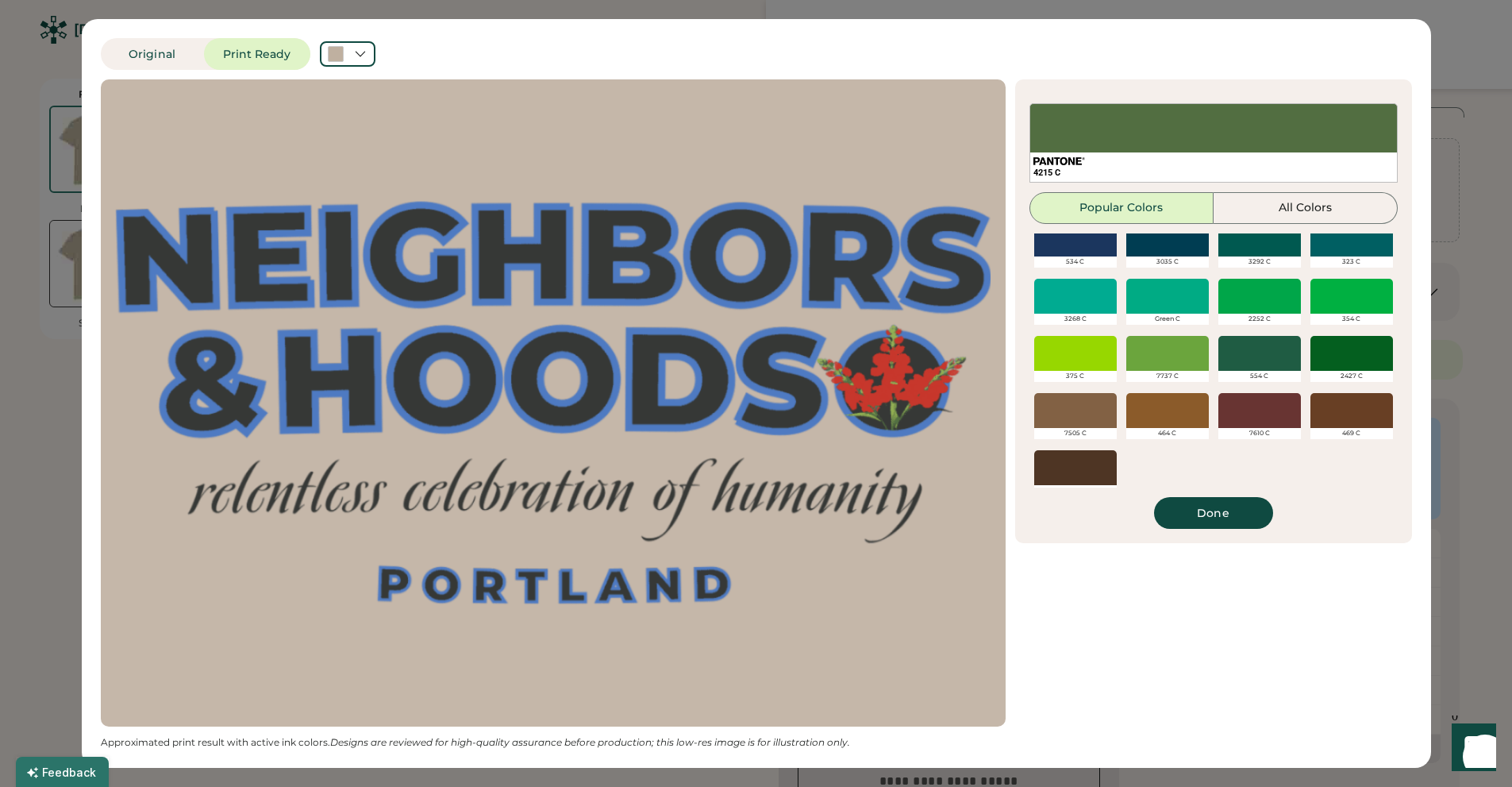
scroll to position [603, 0]
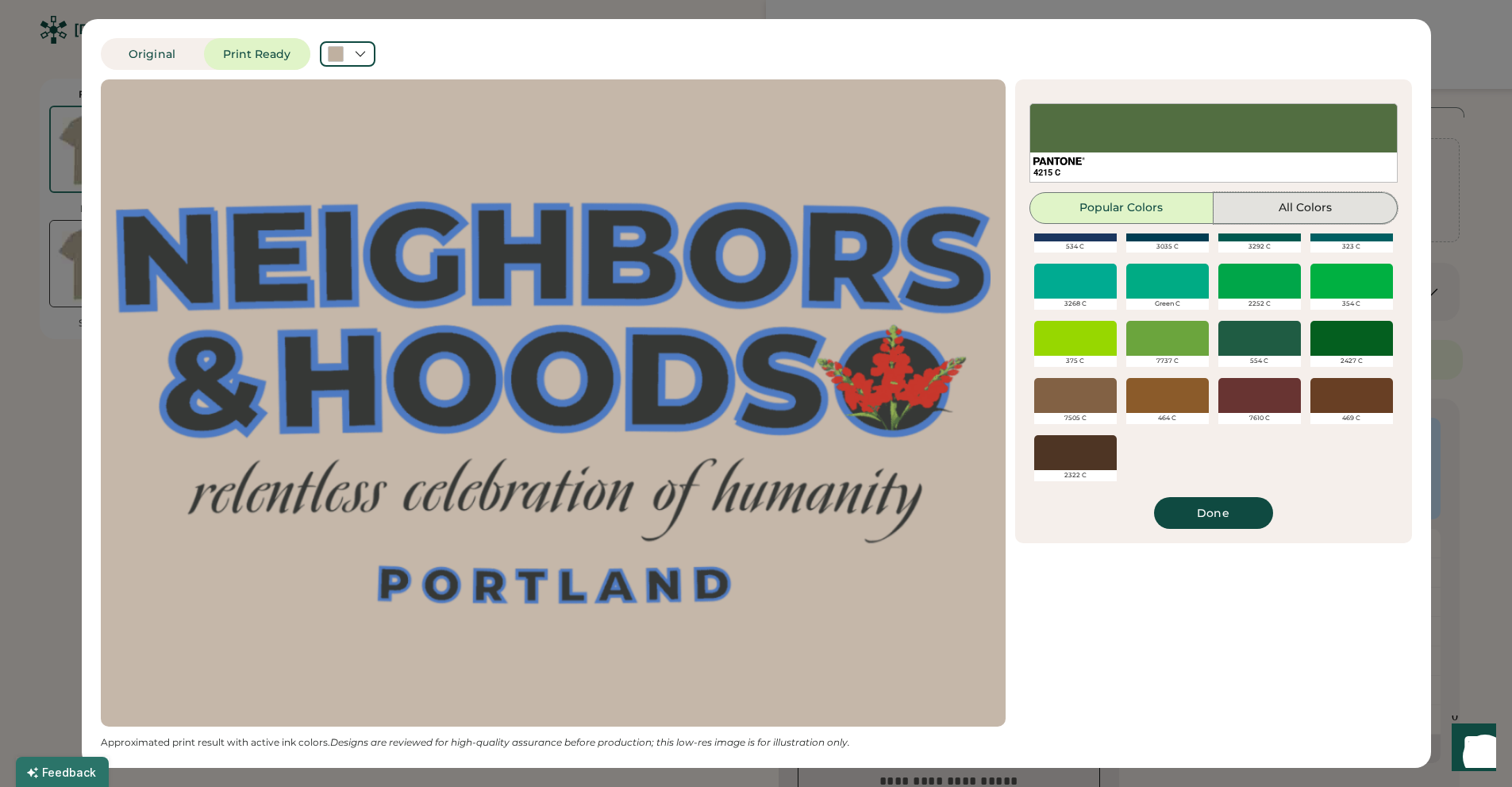
click at [1293, 207] on button "All Colors" at bounding box center [1305, 208] width 184 height 32
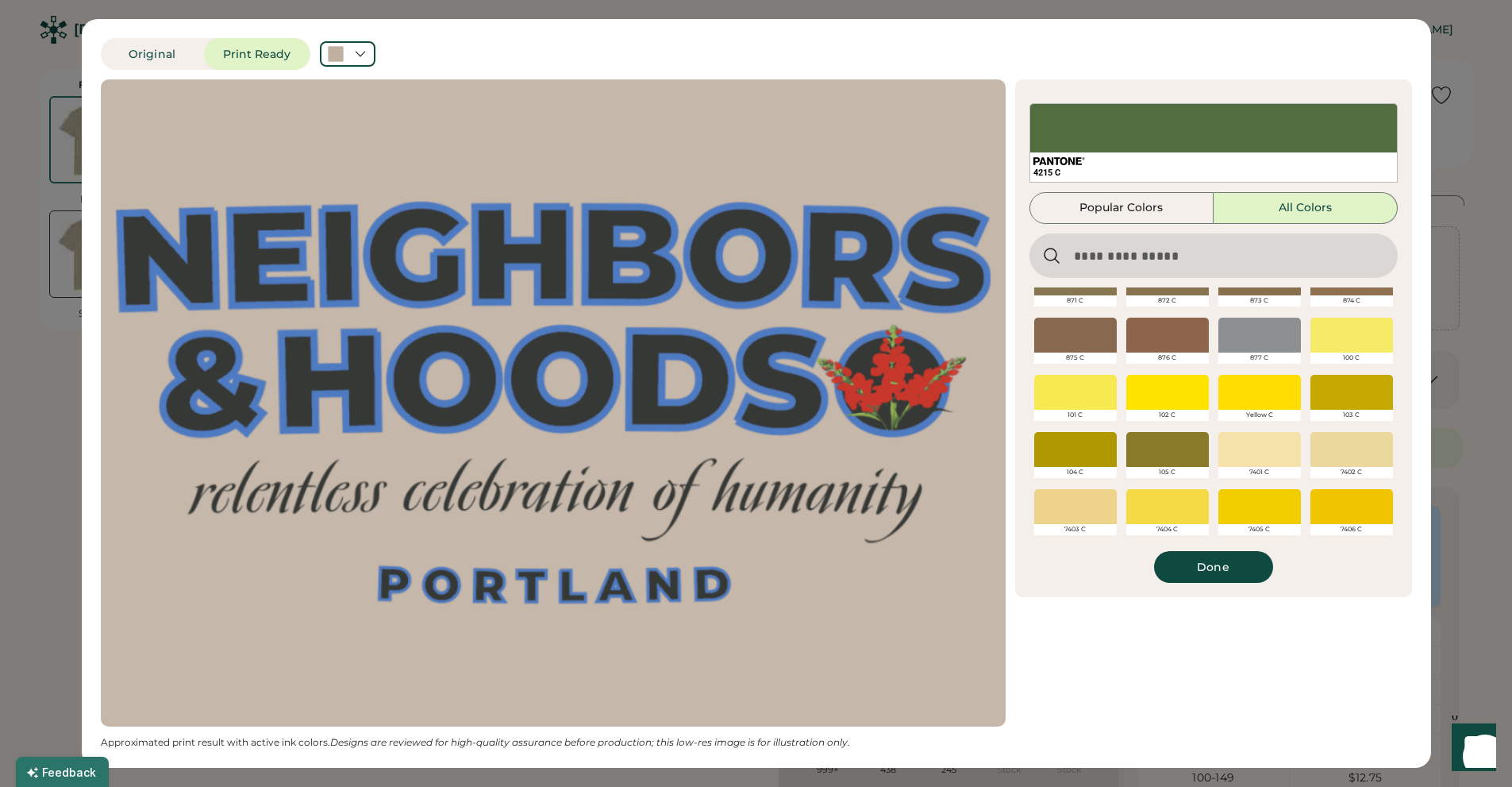
scroll to position [0, 0]
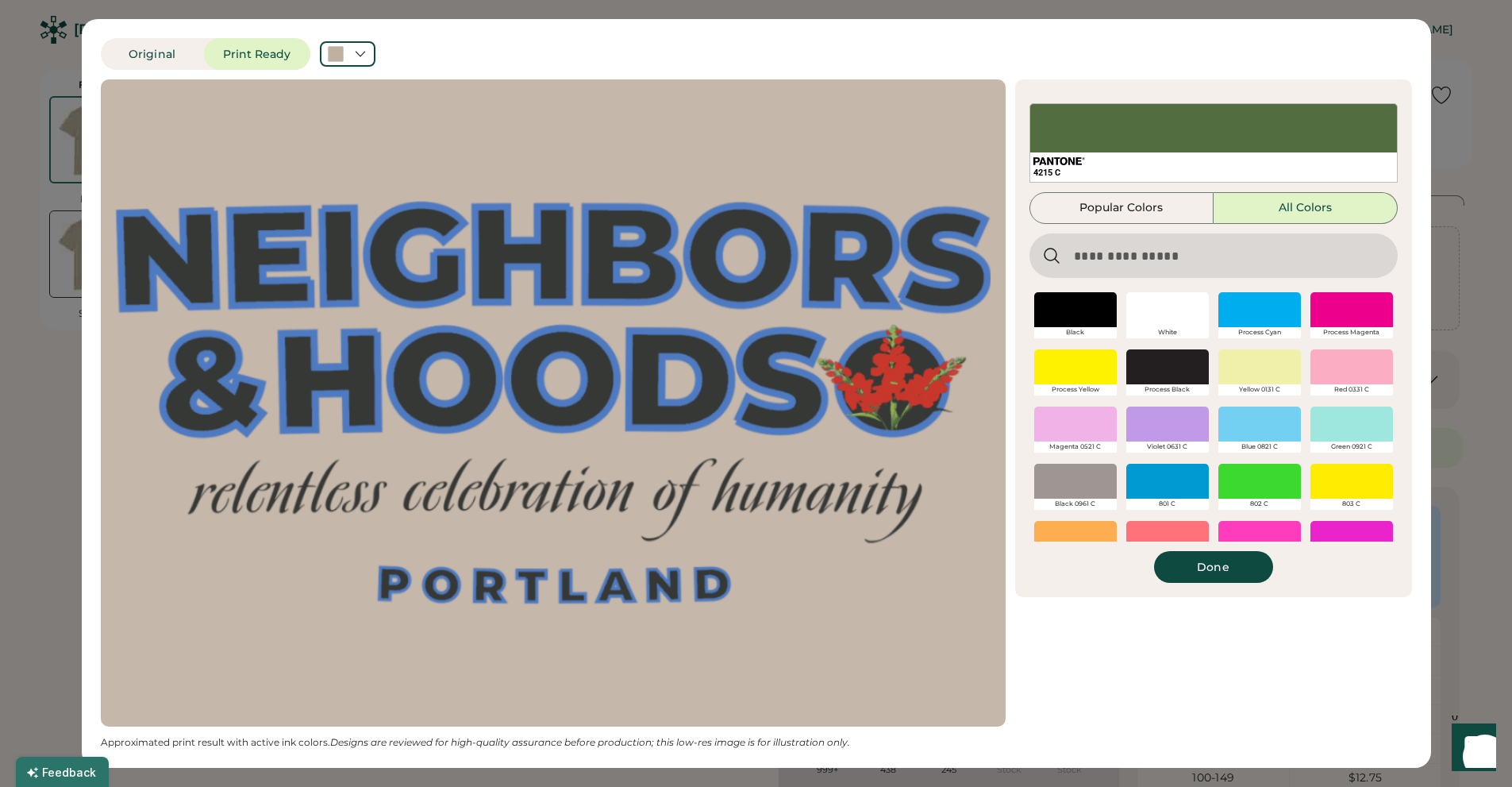
click at [1148, 258] on input "input" at bounding box center [1213, 255] width 368 height 44
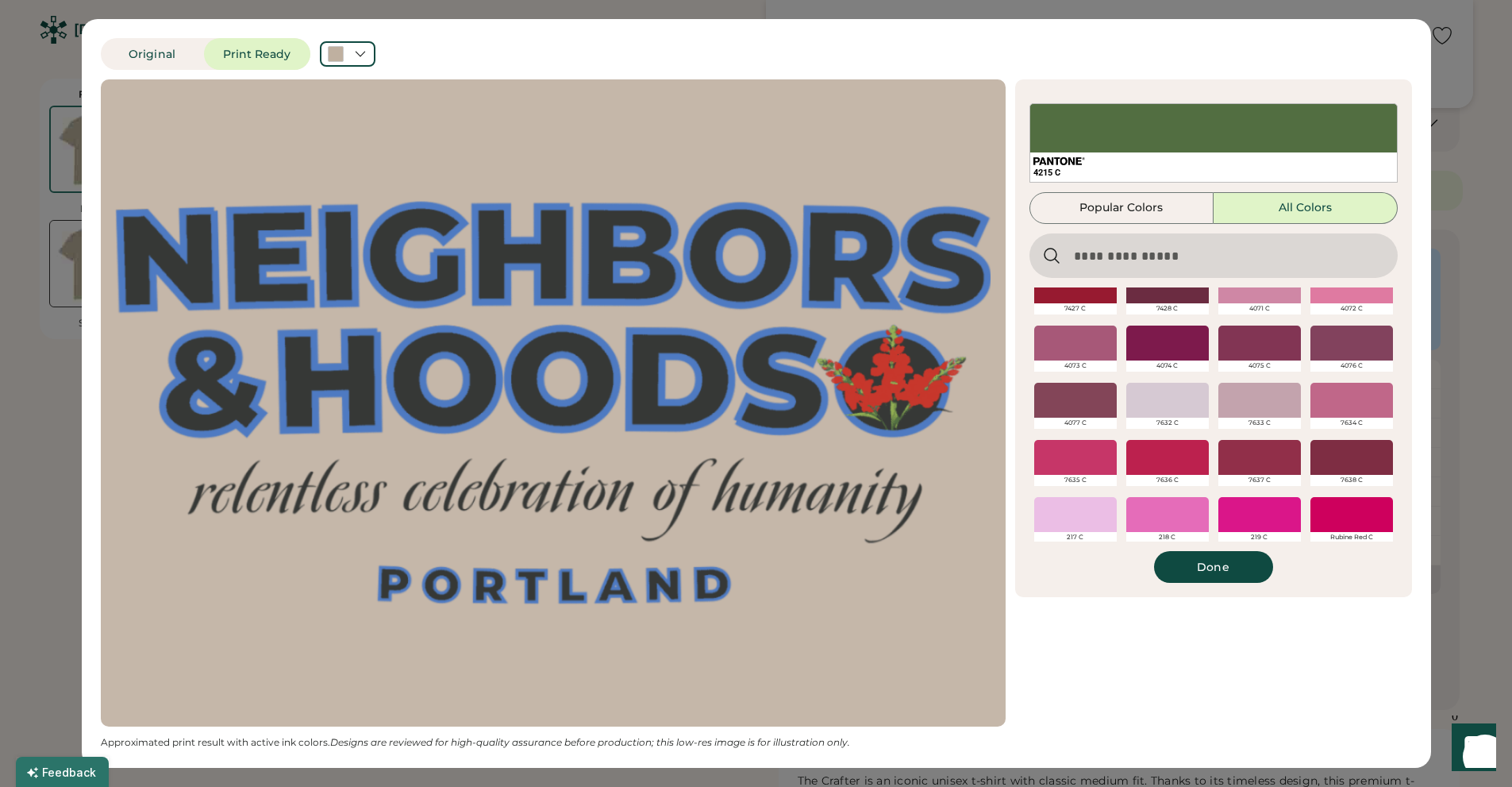
scroll to position [7296, 0]
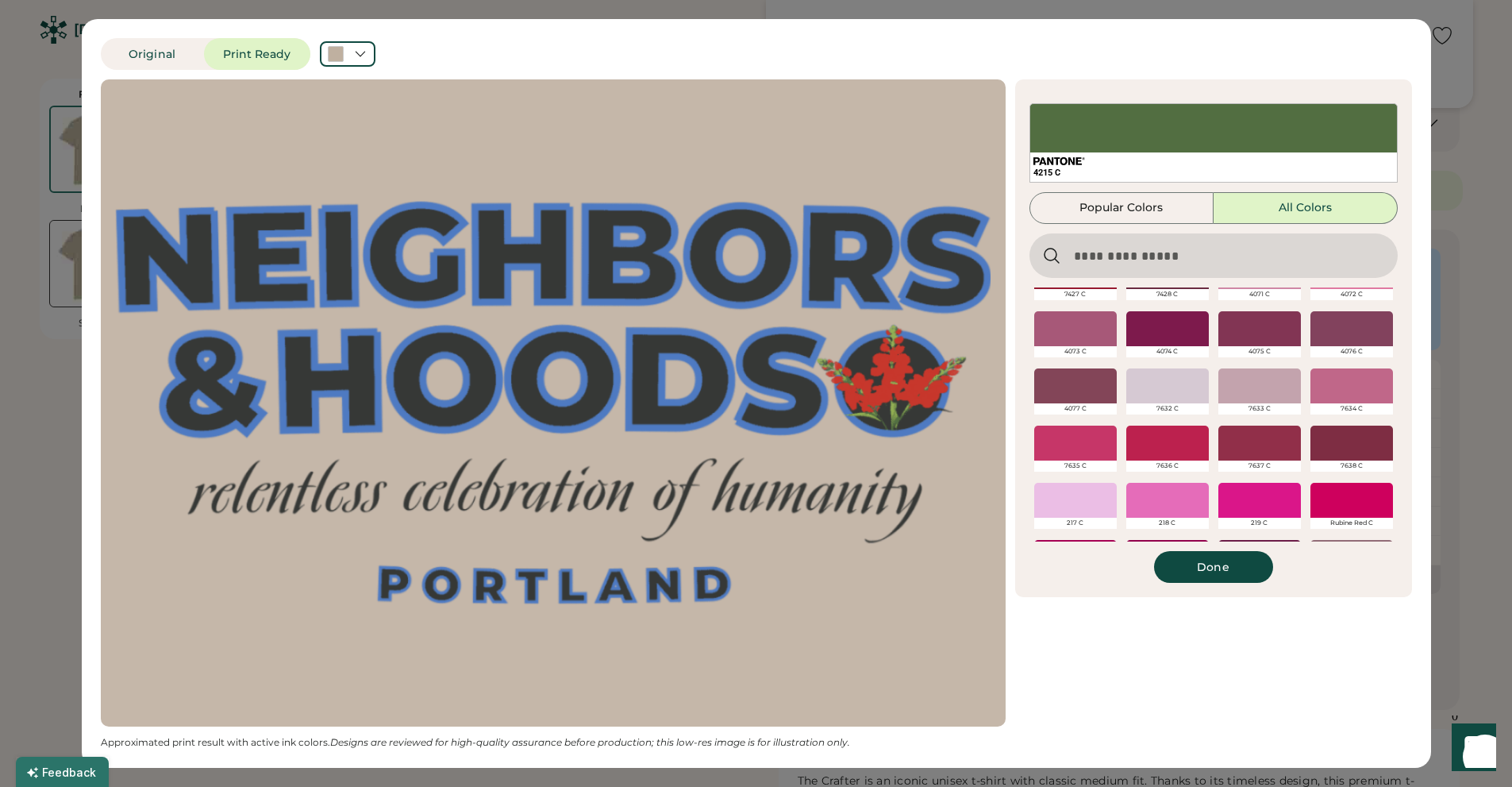
click at [1130, 255] on input "input" at bounding box center [1213, 255] width 368 height 44
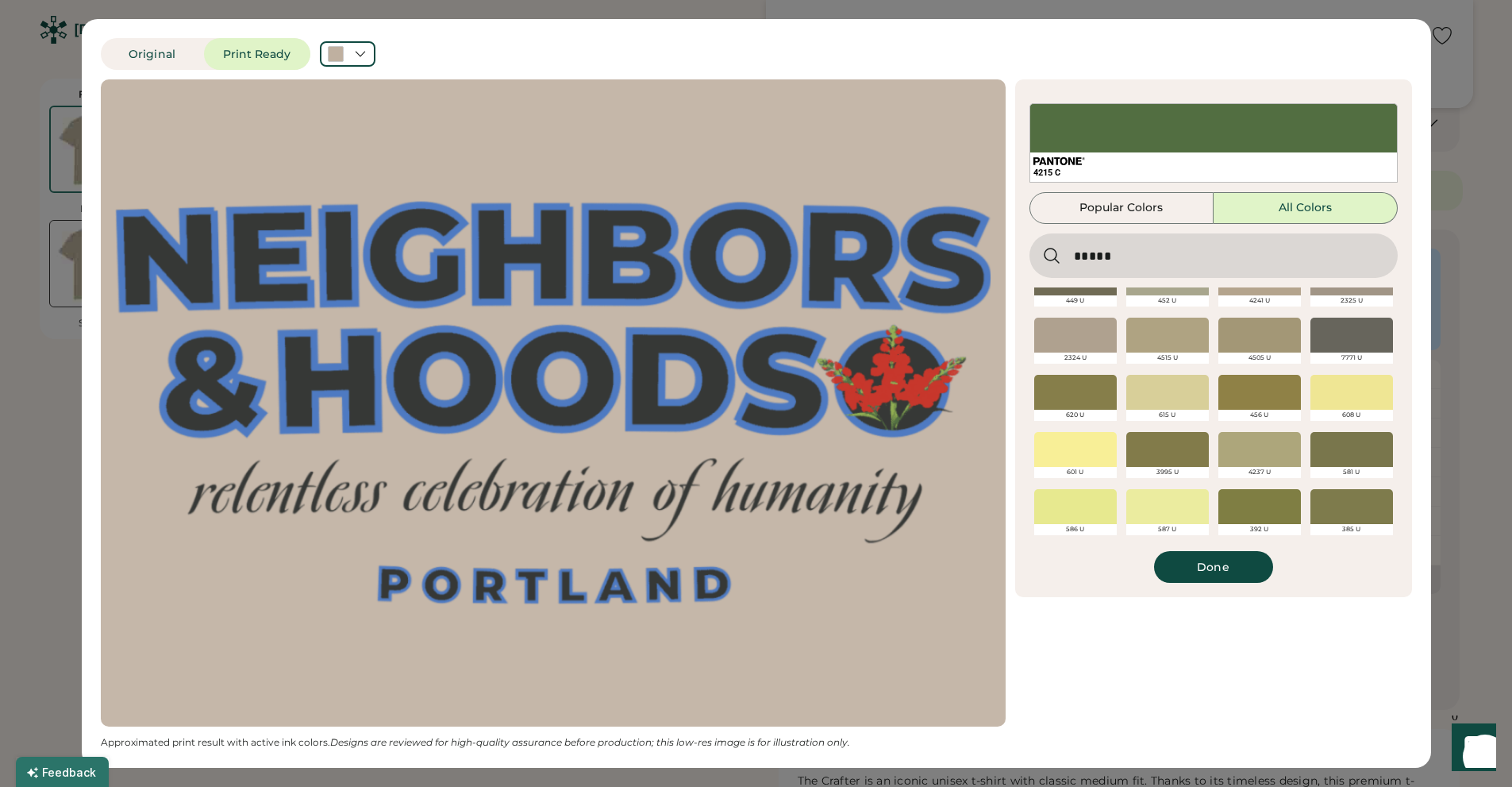
scroll to position [1174, 0]
type input "*****"
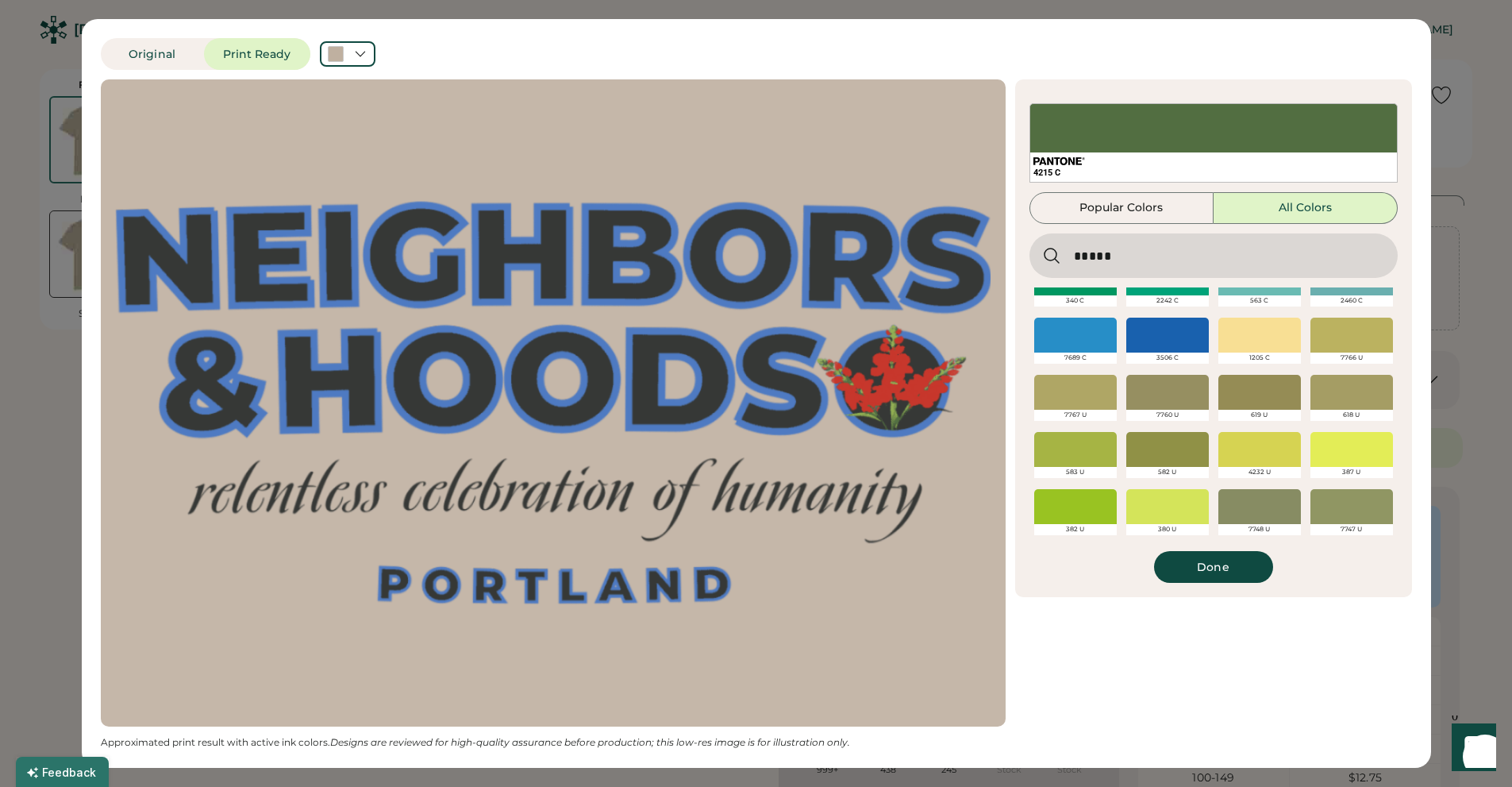
scroll to position [971, 0]
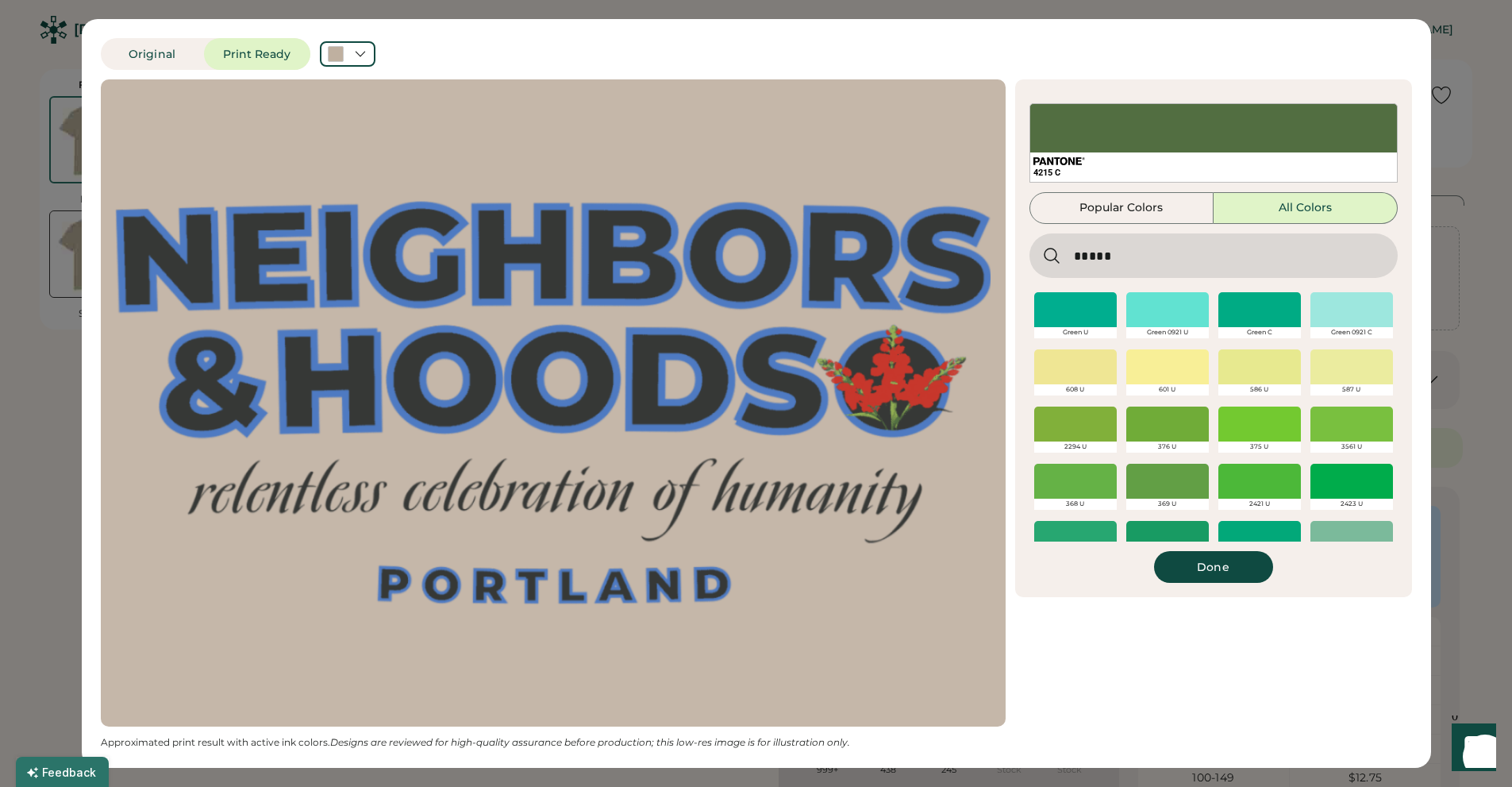
scroll to position [971, 0]
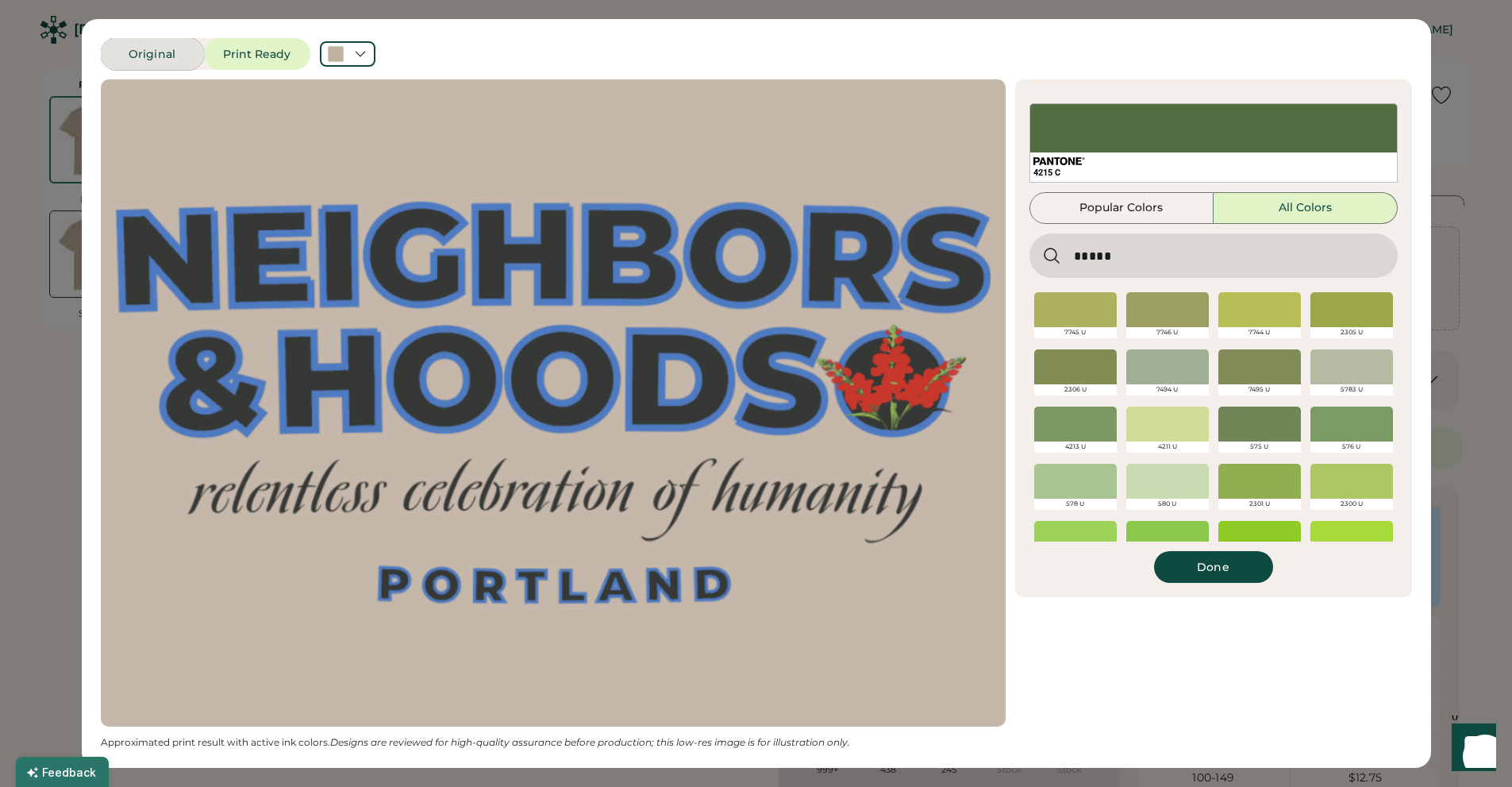
click at [155, 60] on button "Original" at bounding box center [152, 54] width 103 height 32
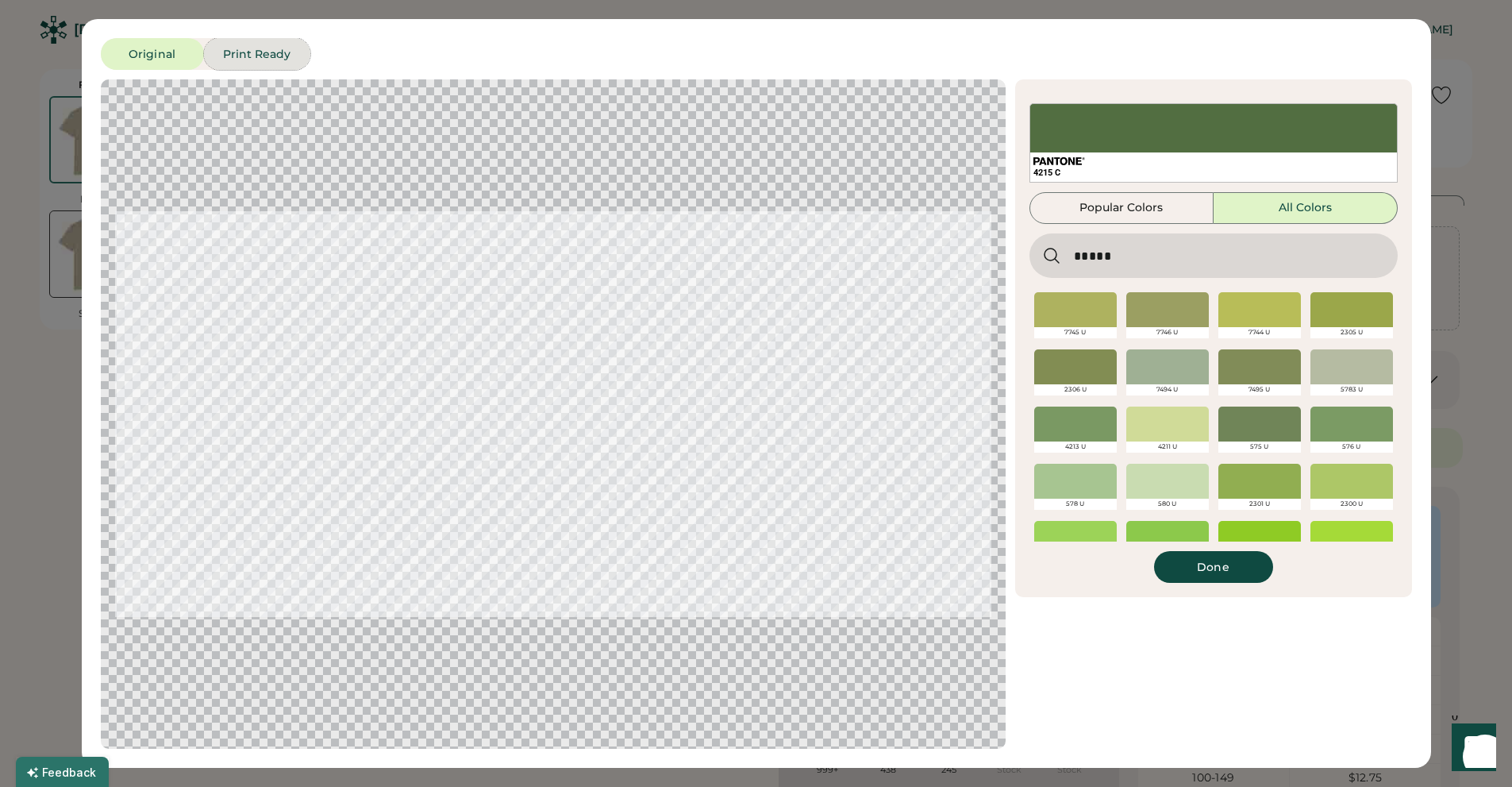
click at [240, 56] on button "Print Ready" at bounding box center [257, 54] width 106 height 32
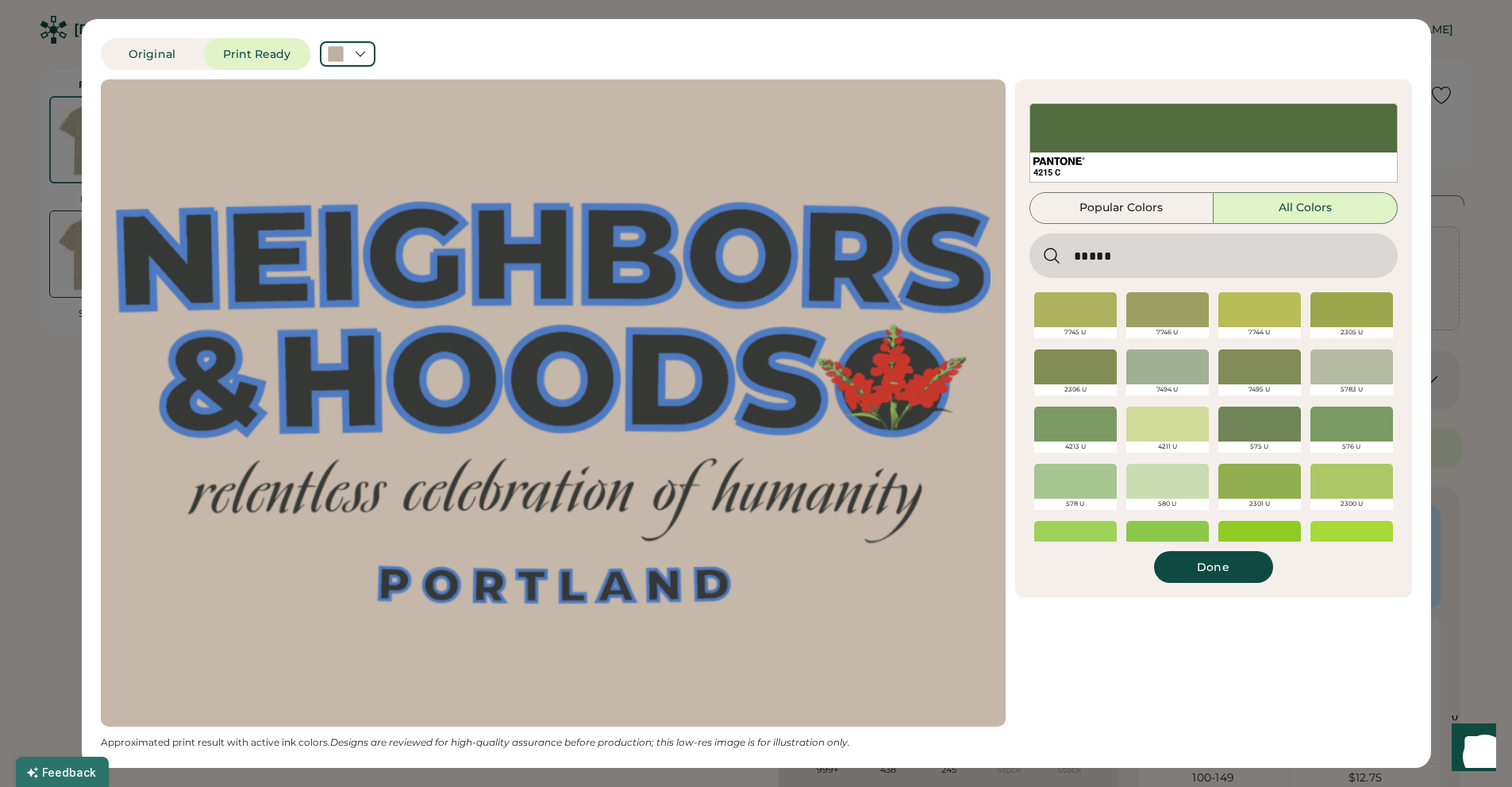
click at [1453, 429] on div "Original Print Ready Cancel Select a Color From Your Design Updating Image Appr…" at bounding box center [756, 394] width 1512 height 787
click at [1235, 574] on button "Done" at bounding box center [1213, 566] width 119 height 32
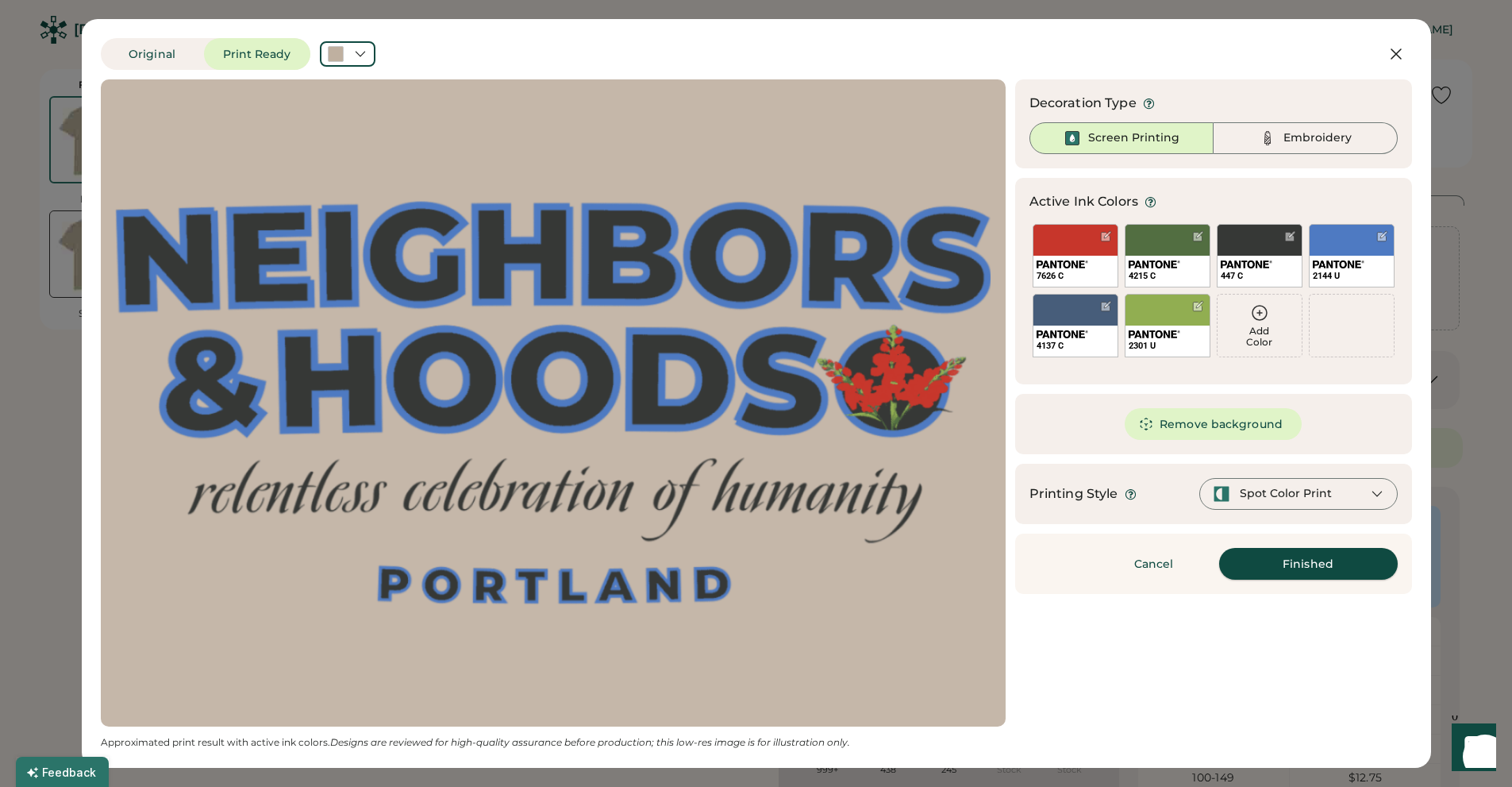
scroll to position [0, 0]
click at [1105, 301] on div at bounding box center [1106, 306] width 12 height 12
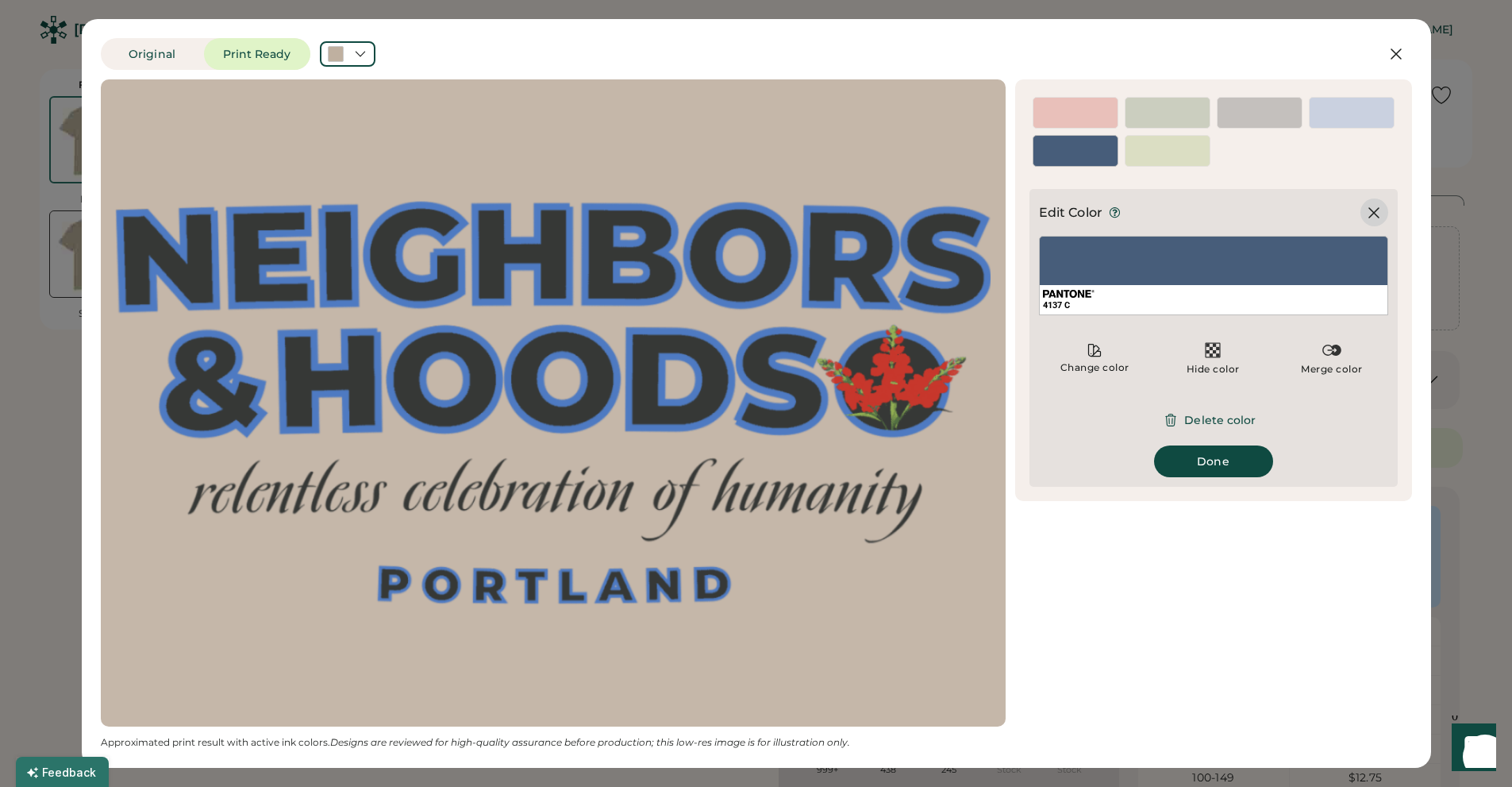
click at [1370, 211] on icon at bounding box center [1374, 213] width 19 height 19
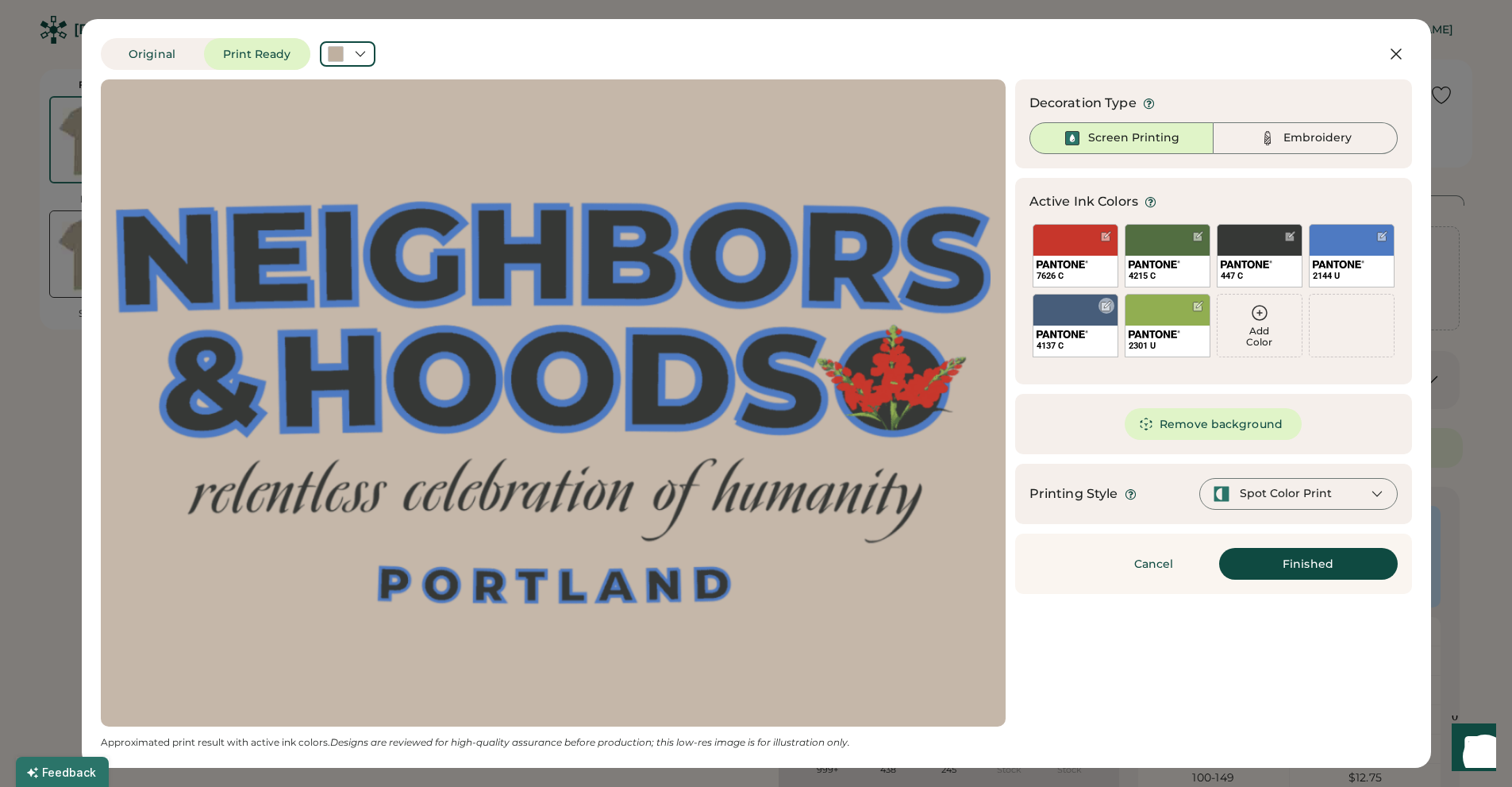
click at [1106, 308] on div at bounding box center [1106, 306] width 12 height 12
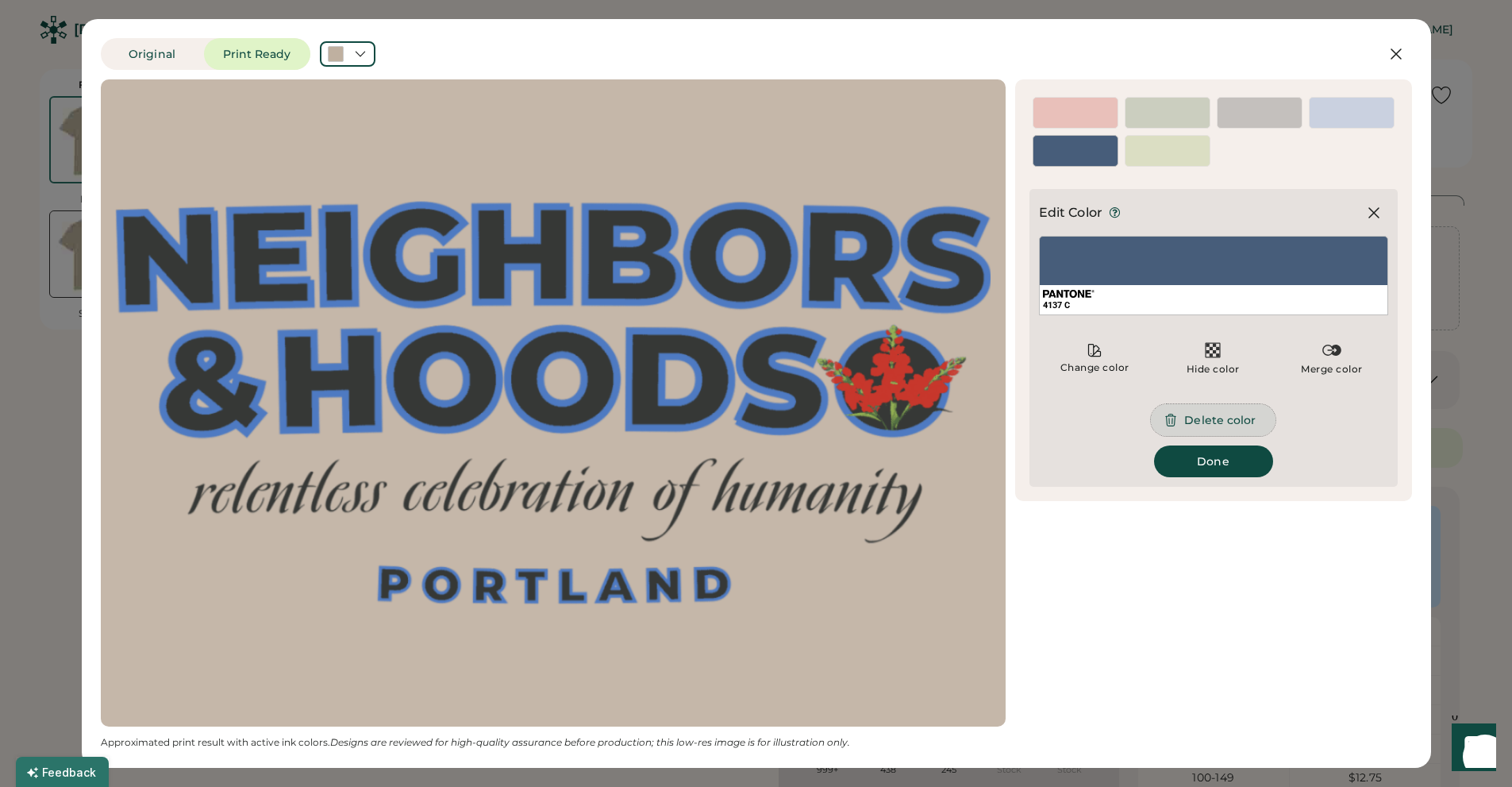
click at [1211, 420] on button "Delete color" at bounding box center [1212, 420] width 124 height 32
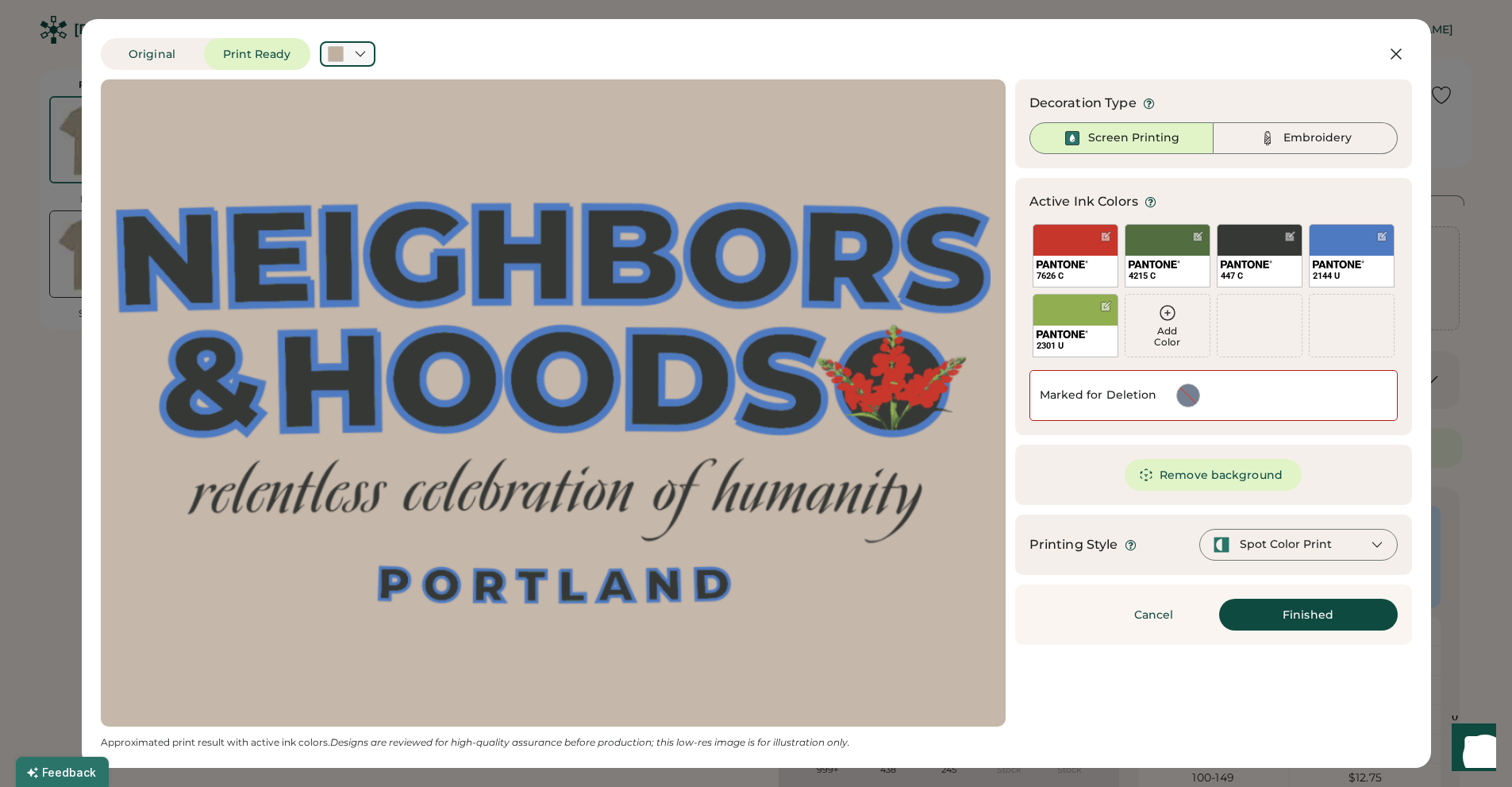
click at [359, 56] on icon at bounding box center [360, 54] width 14 height 14
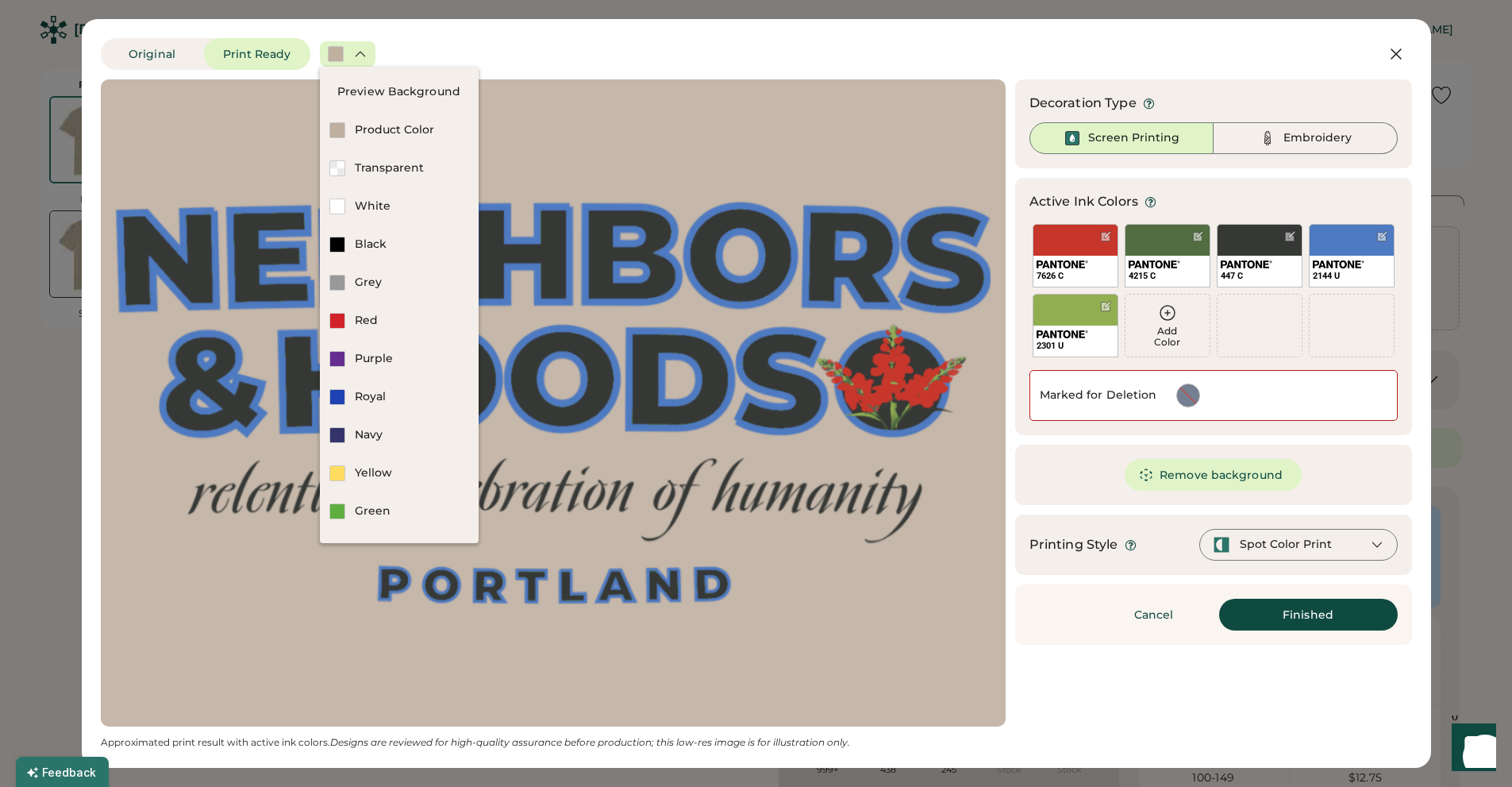
click at [359, 56] on icon at bounding box center [360, 54] width 14 height 14
click at [425, 54] on div "Original Print Ready" at bounding box center [705, 54] width 1210 height 32
click at [411, 43] on div "Original Print Ready" at bounding box center [705, 54] width 1210 height 32
click at [336, 129] on div at bounding box center [337, 130] width 16 height 16
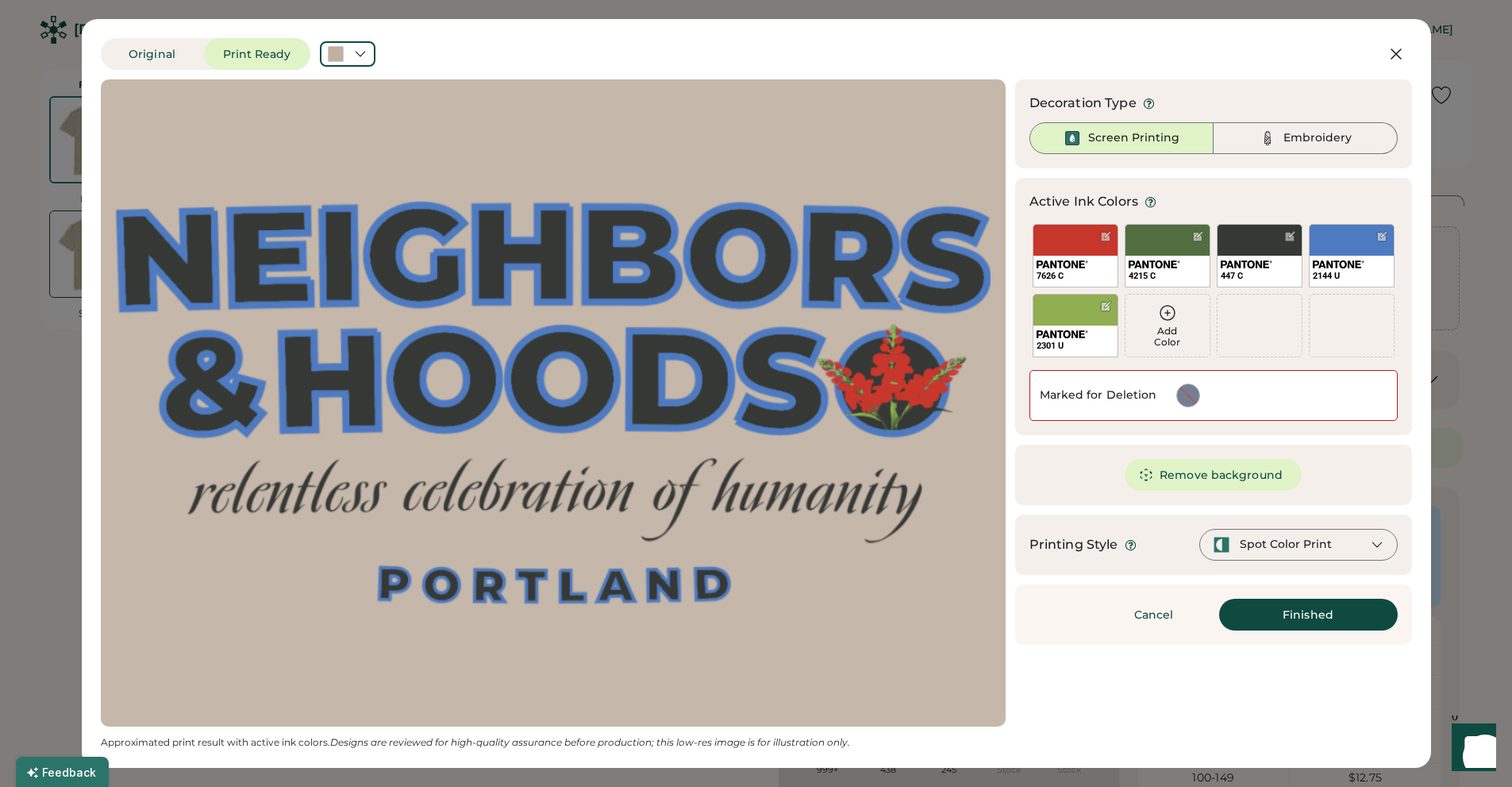
click at [1167, 316] on icon at bounding box center [1167, 313] width 19 height 19
click at [1102, 235] on div at bounding box center [1106, 236] width 12 height 12
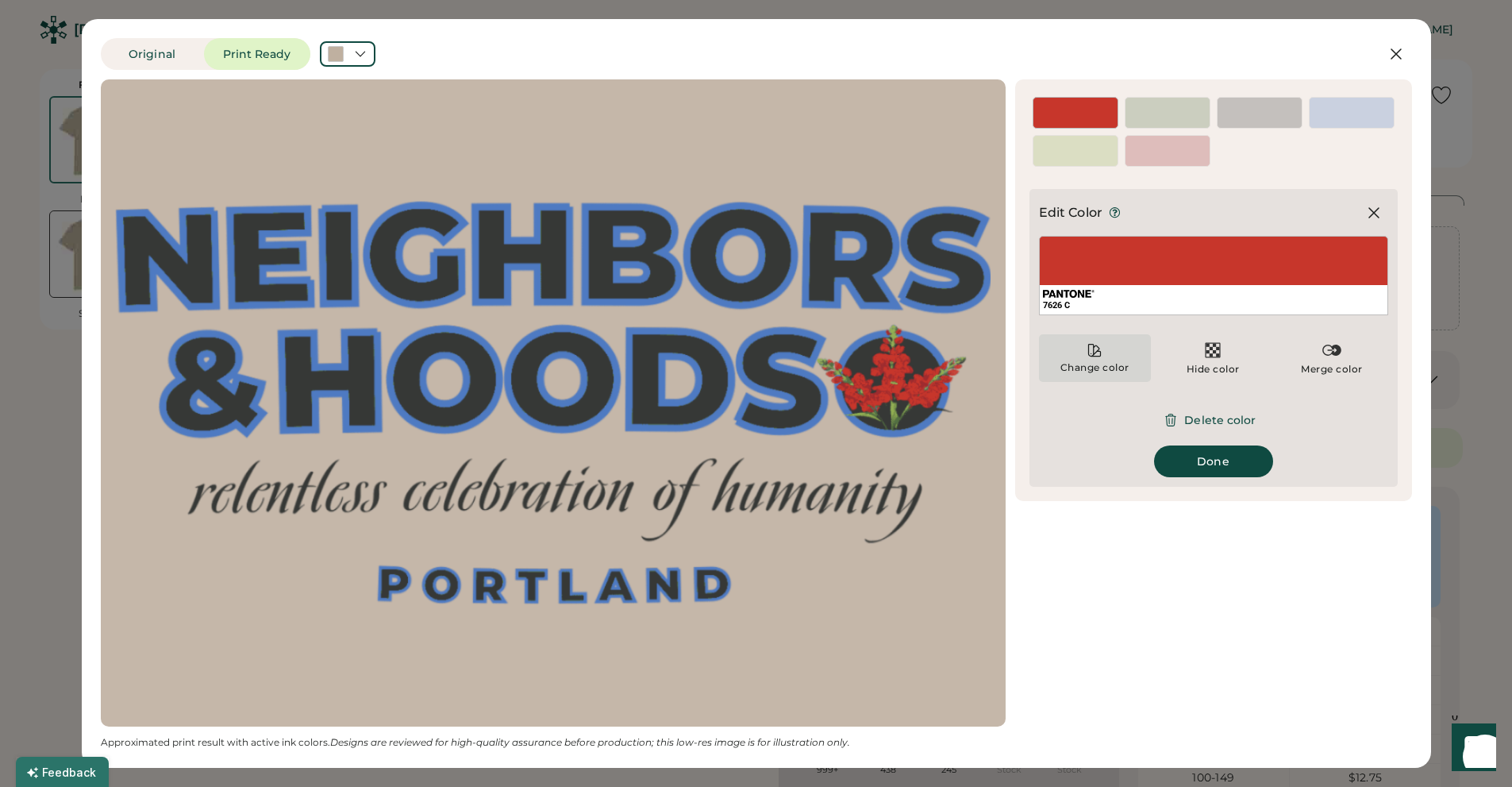
click at [1100, 349] on icon at bounding box center [1094, 350] width 16 height 16
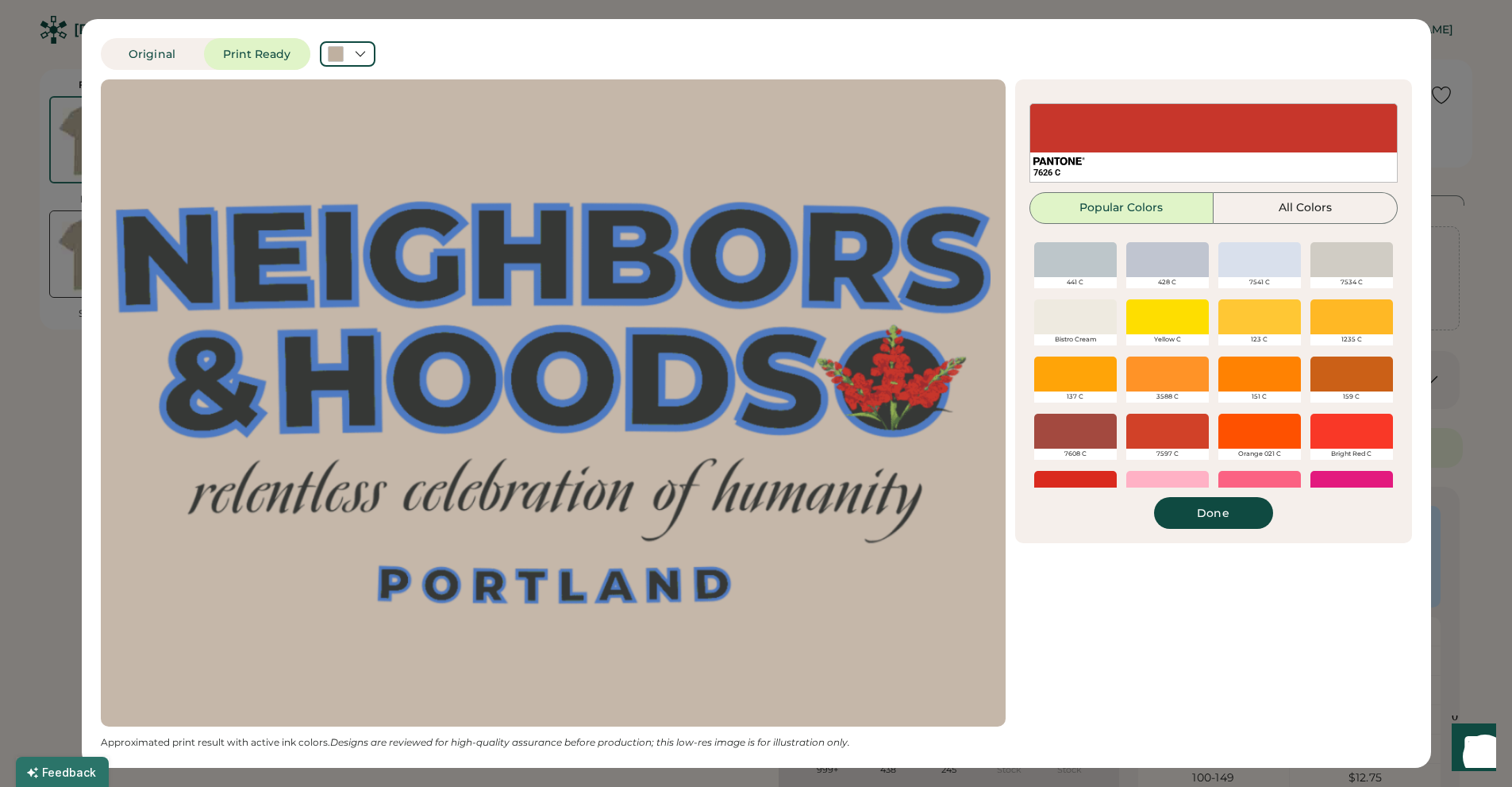
scroll to position [48, 0]
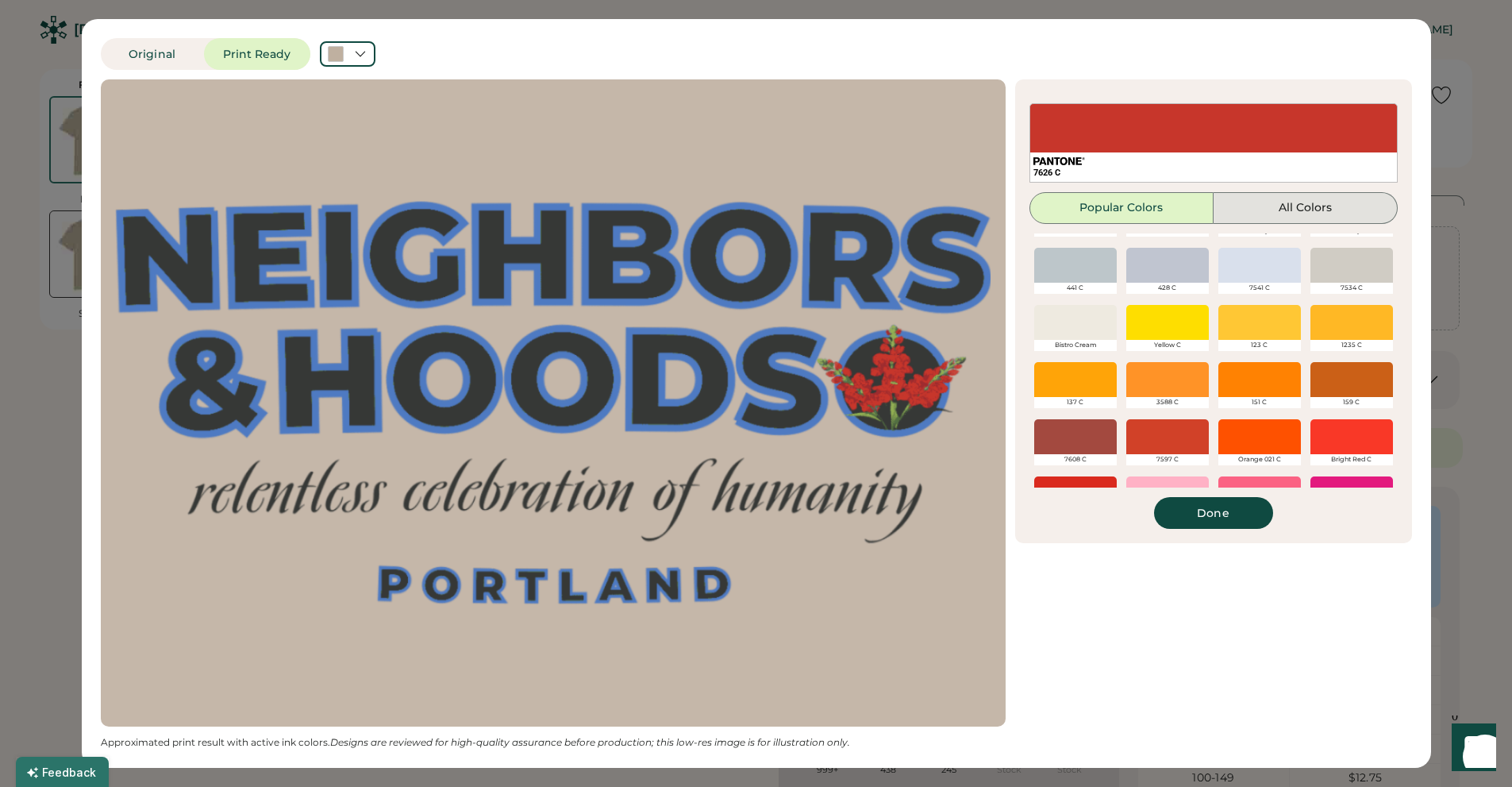
click at [1252, 210] on button "All Colors" at bounding box center [1305, 208] width 184 height 32
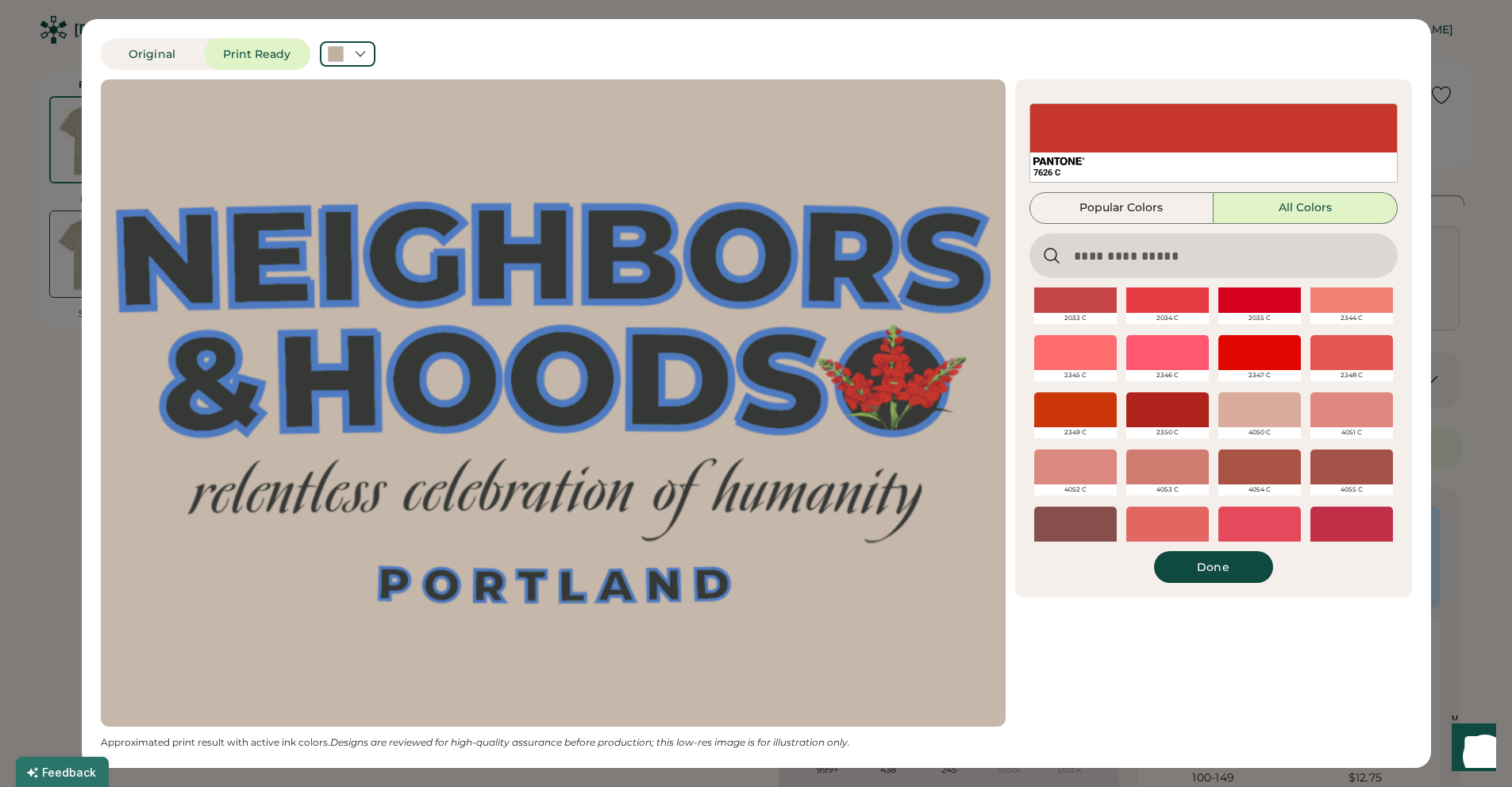
scroll to position [5159, 0]
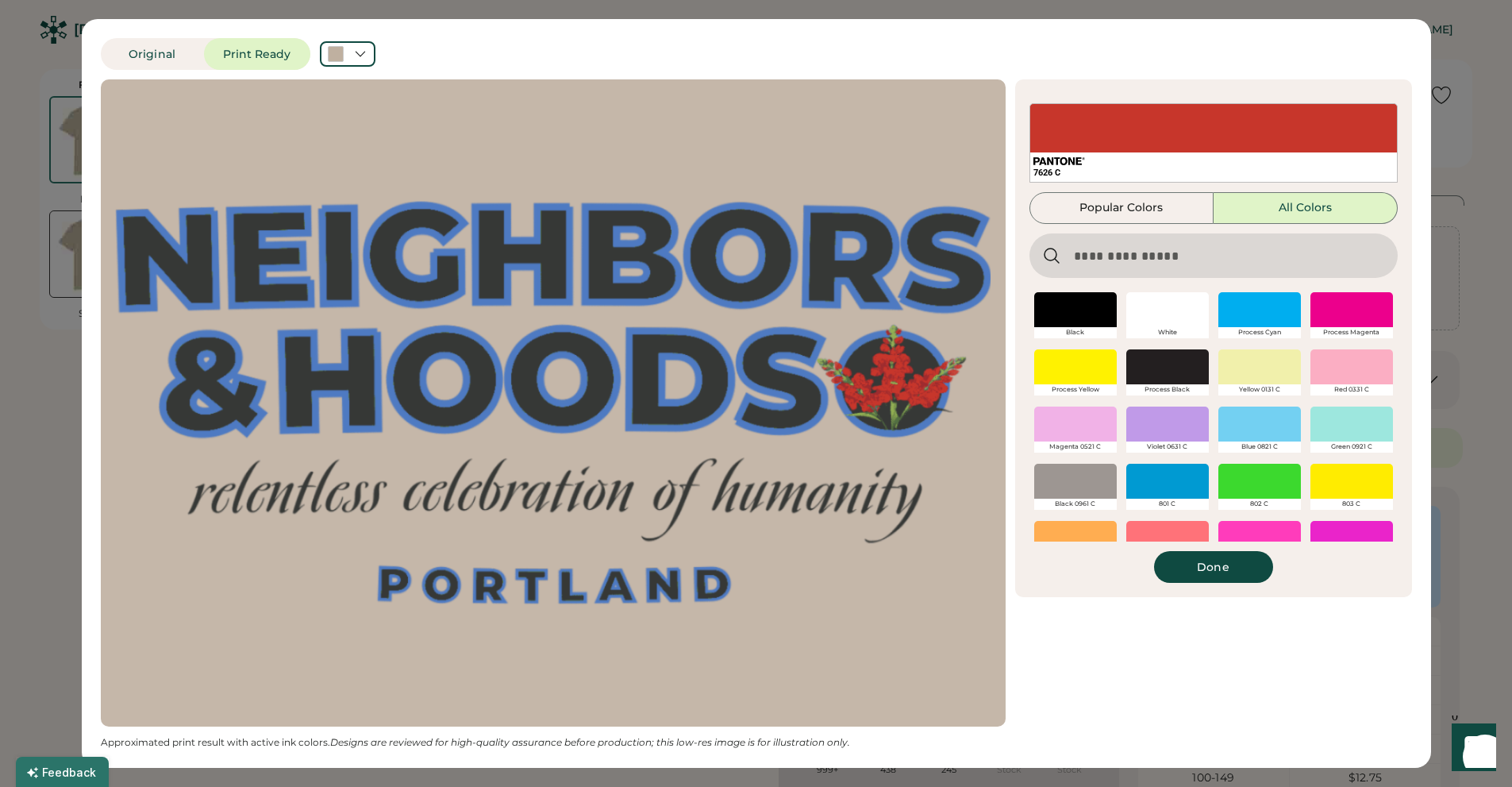
scroll to position [5159, 0]
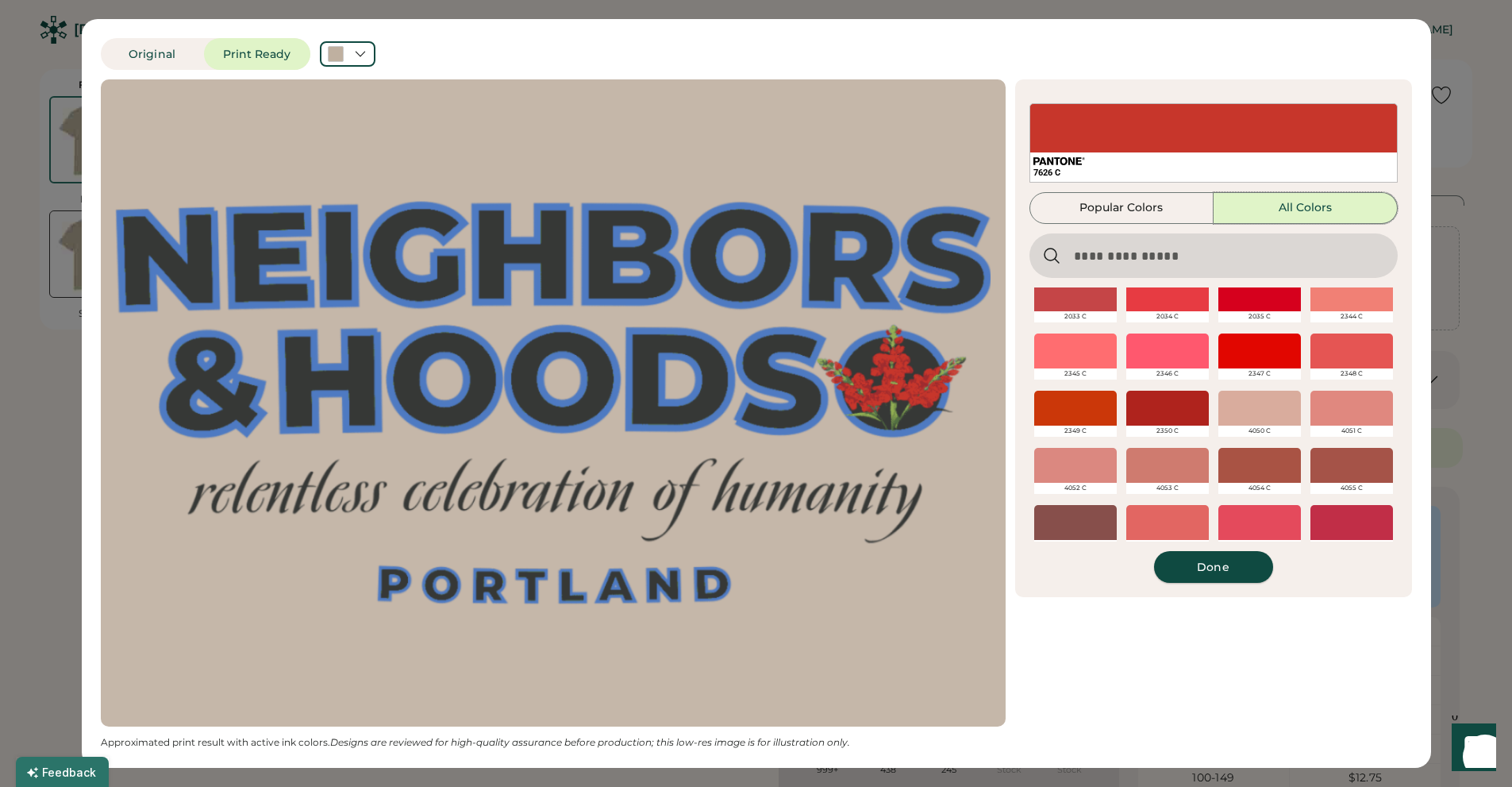
click at [1220, 573] on button "Done" at bounding box center [1213, 566] width 119 height 32
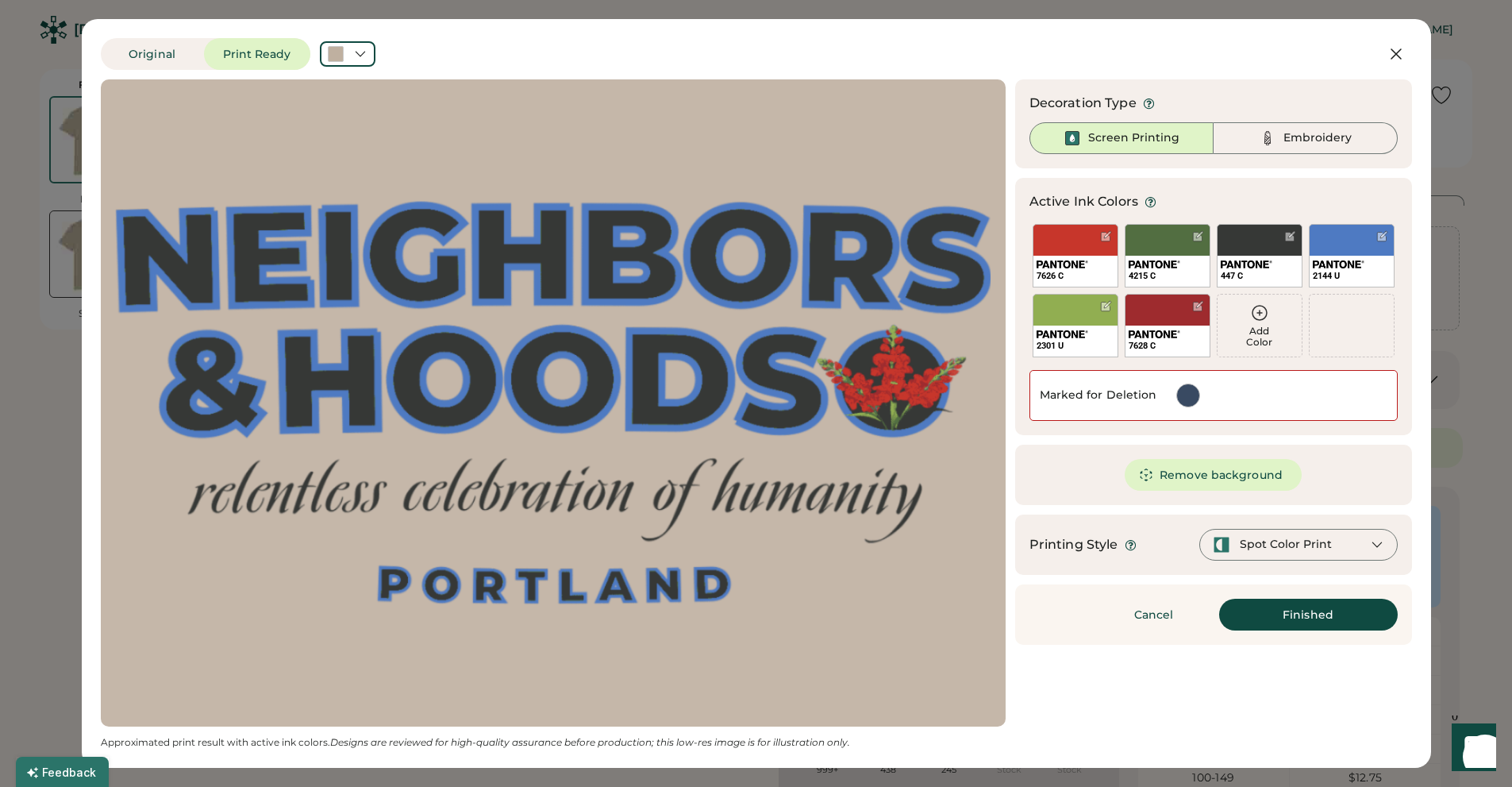
scroll to position [0, 0]
click at [1263, 616] on button "Finished" at bounding box center [1309, 614] width 179 height 32
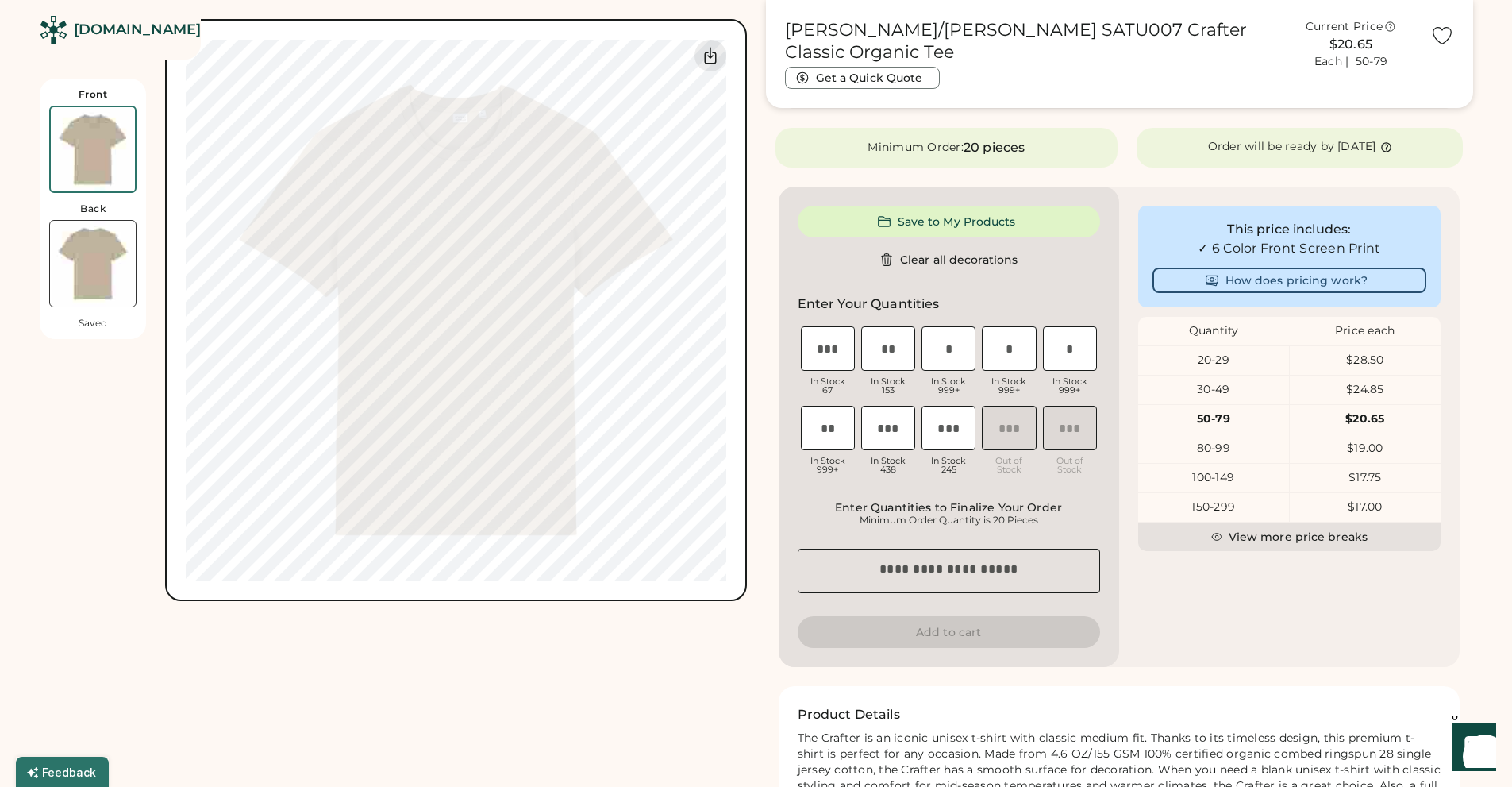
scroll to position [556, 0]
